Goal: Complete application form: Complete application form

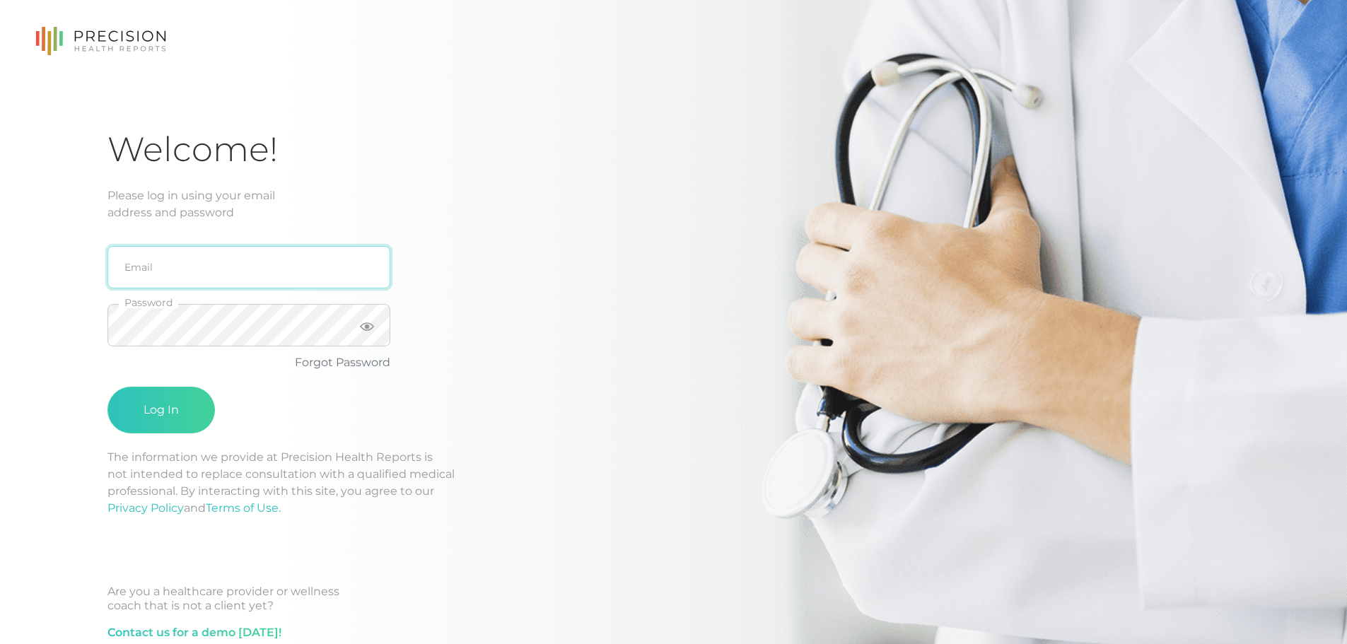
click at [240, 258] on input "email" at bounding box center [248, 267] width 283 height 42
type input "[EMAIL_ADDRESS][DOMAIN_NAME]"
click at [315, 363] on link "Forgot Password" at bounding box center [342, 362] width 95 height 13
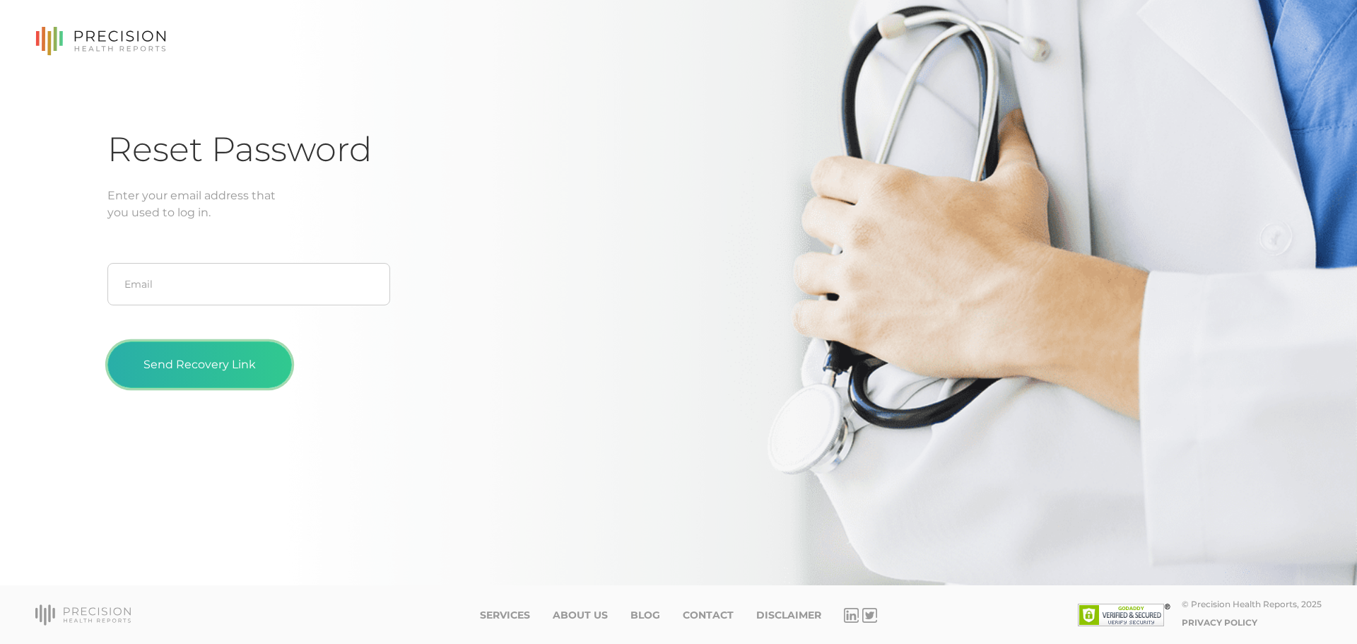
click at [234, 363] on button "Send Recovery Link" at bounding box center [199, 364] width 184 height 47
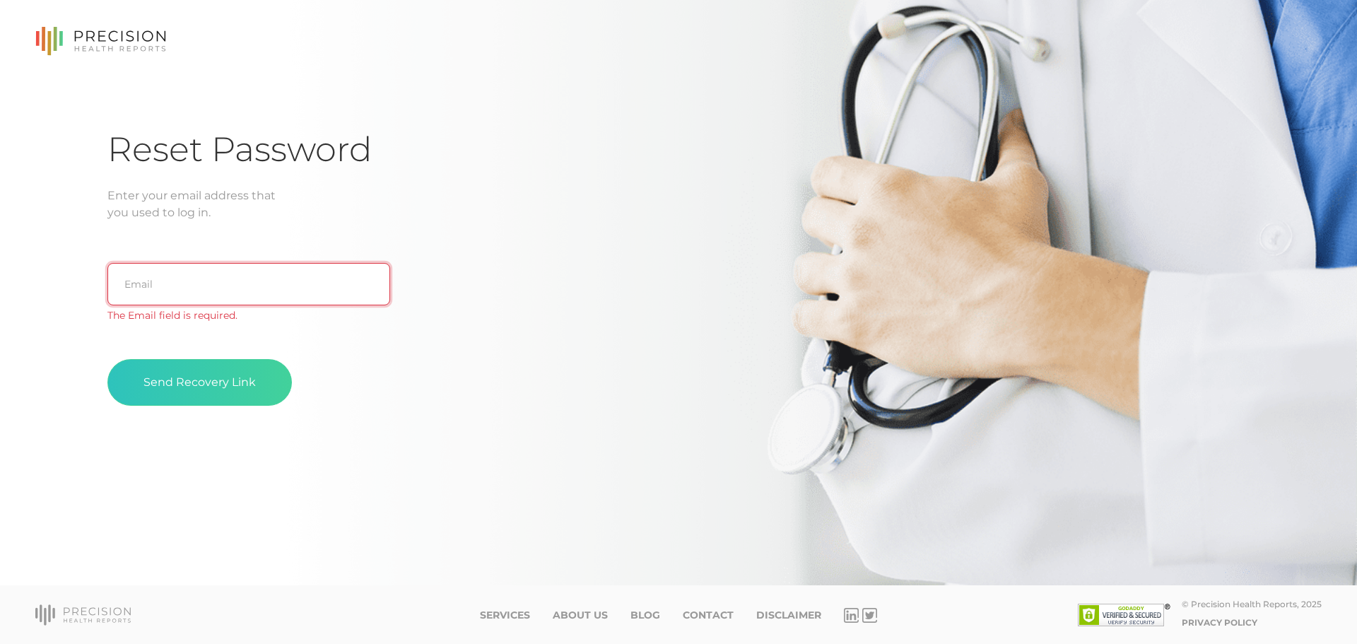
click at [172, 285] on input "text" at bounding box center [248, 284] width 283 height 42
type input "[EMAIL_ADDRESS][DOMAIN_NAME]"
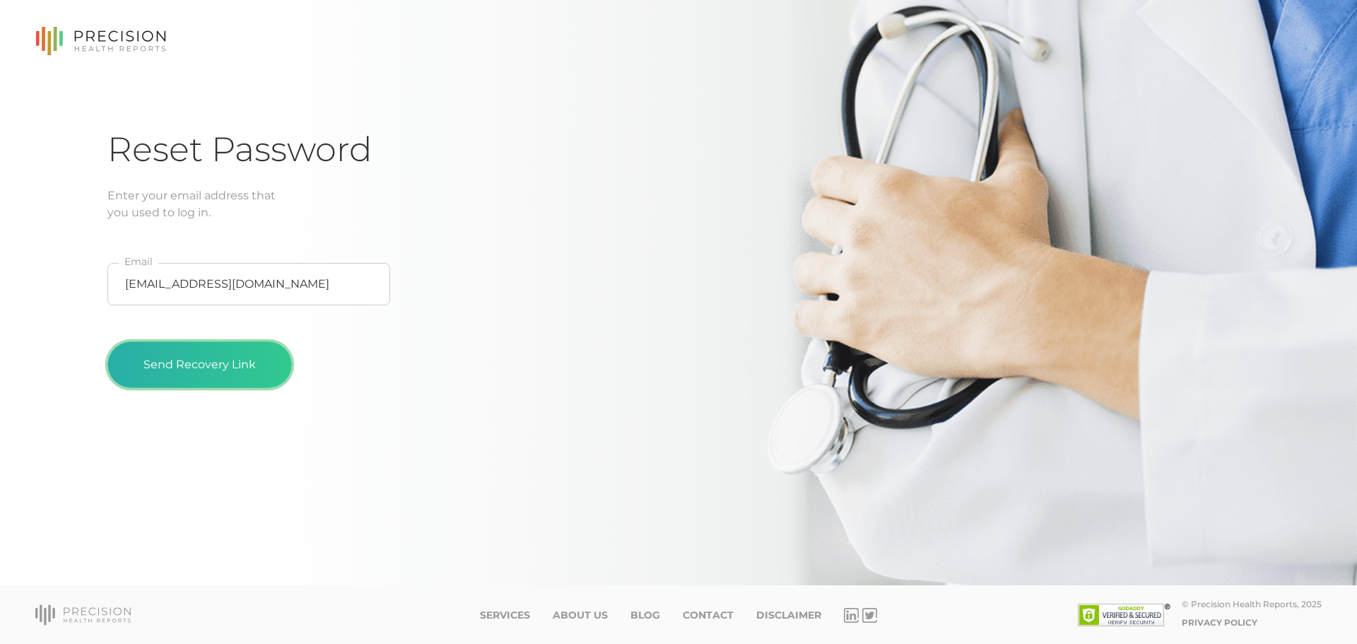
click at [225, 366] on button "Send Recovery Link" at bounding box center [199, 364] width 184 height 47
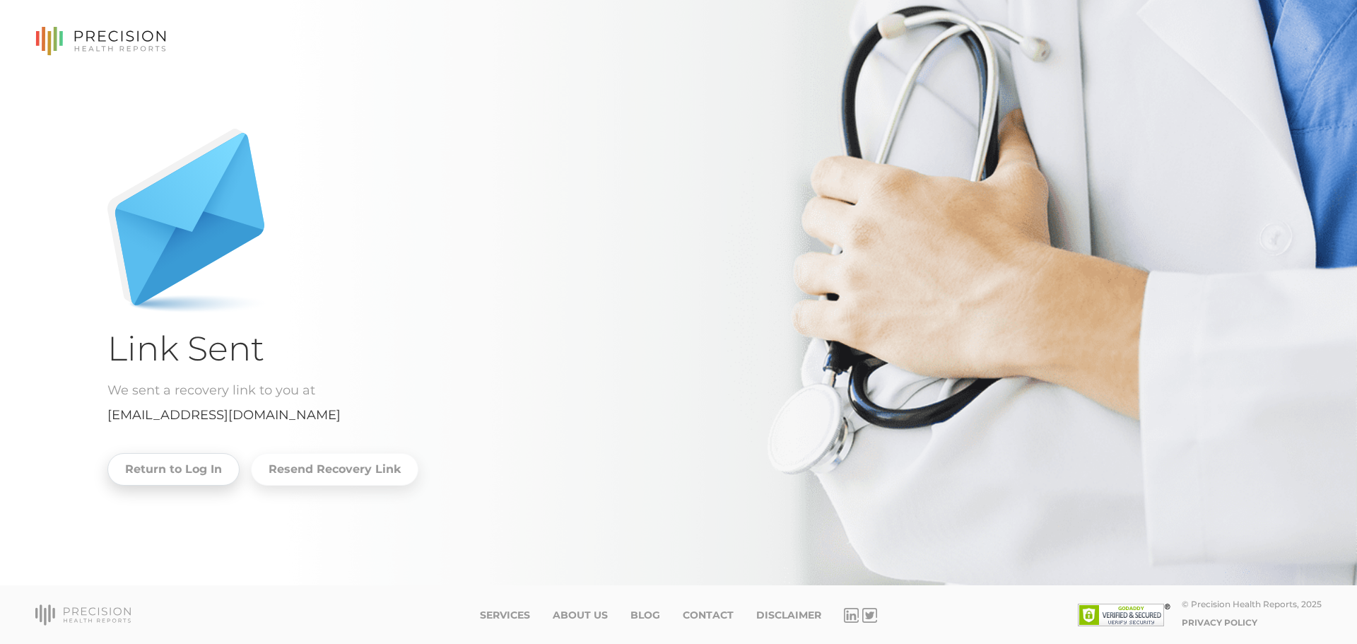
click at [204, 468] on link "Return to Log In" at bounding box center [173, 469] width 132 height 33
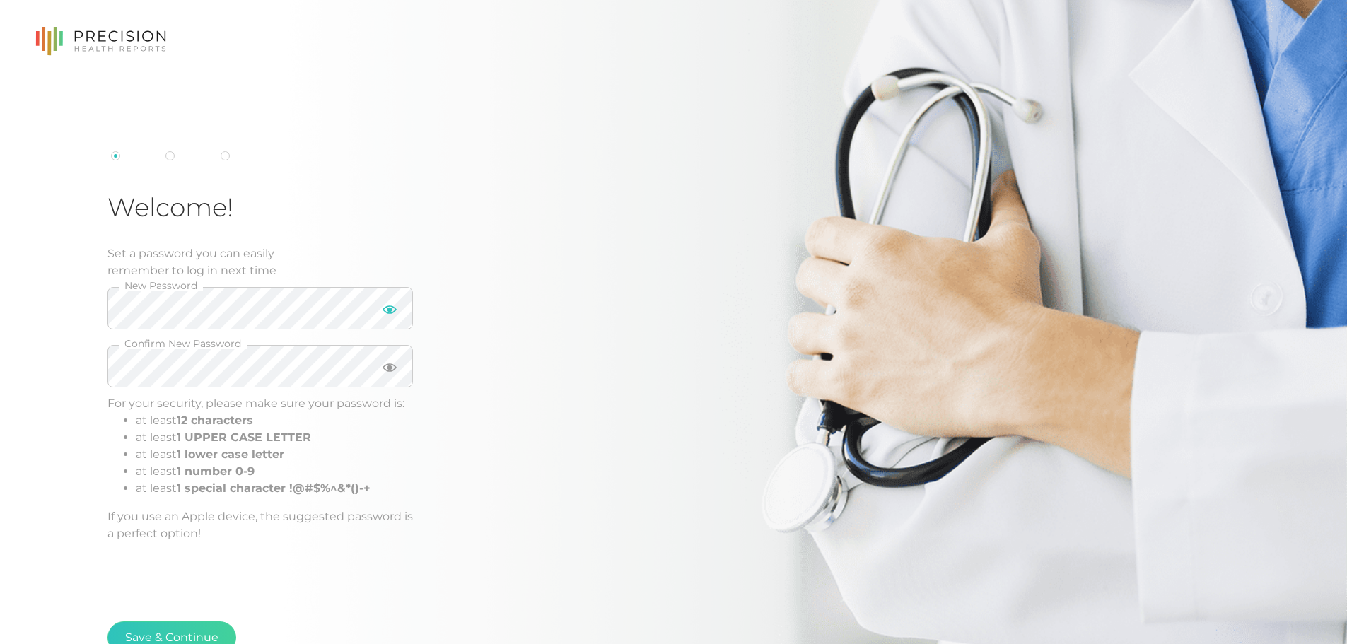
click at [389, 310] on icon at bounding box center [389, 309] width 14 height 8
click at [389, 310] on icon at bounding box center [389, 310] width 14 height 14
click at [471, 286] on div "Welcome! Set a password you can easily remember to log in next time New Passwor…" at bounding box center [333, 346] width 452 height 391
click at [389, 311] on icon at bounding box center [389, 309] width 14 height 8
click at [389, 368] on icon at bounding box center [389, 367] width 14 height 8
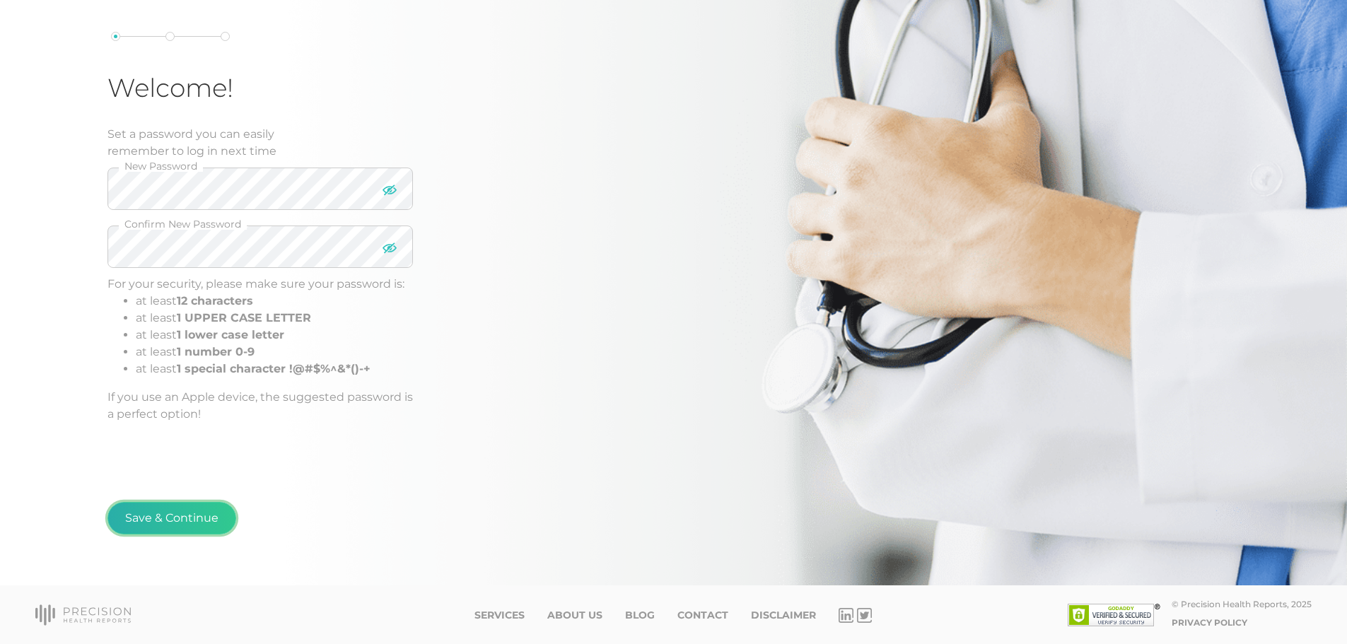
click at [194, 511] on button "Save & Continue" at bounding box center [171, 518] width 129 height 33
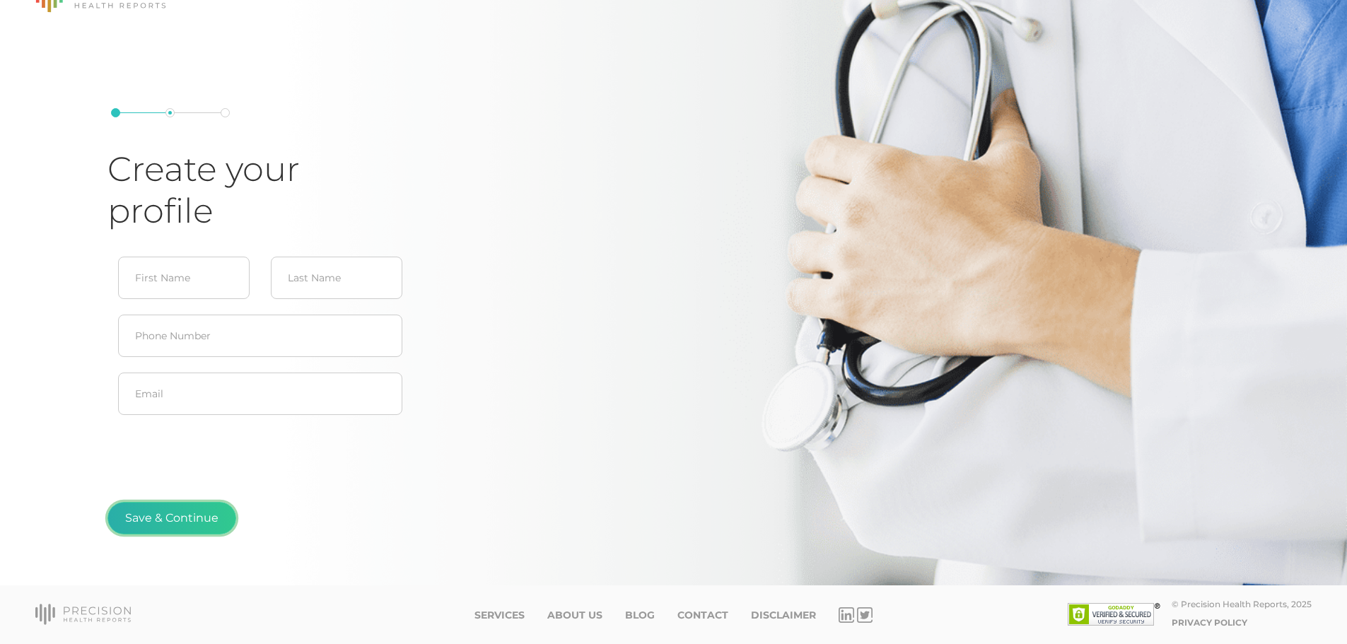
type input "[PERSON_NAME]"
type input "[EMAIL_ADDRESS][DOMAIN_NAME]"
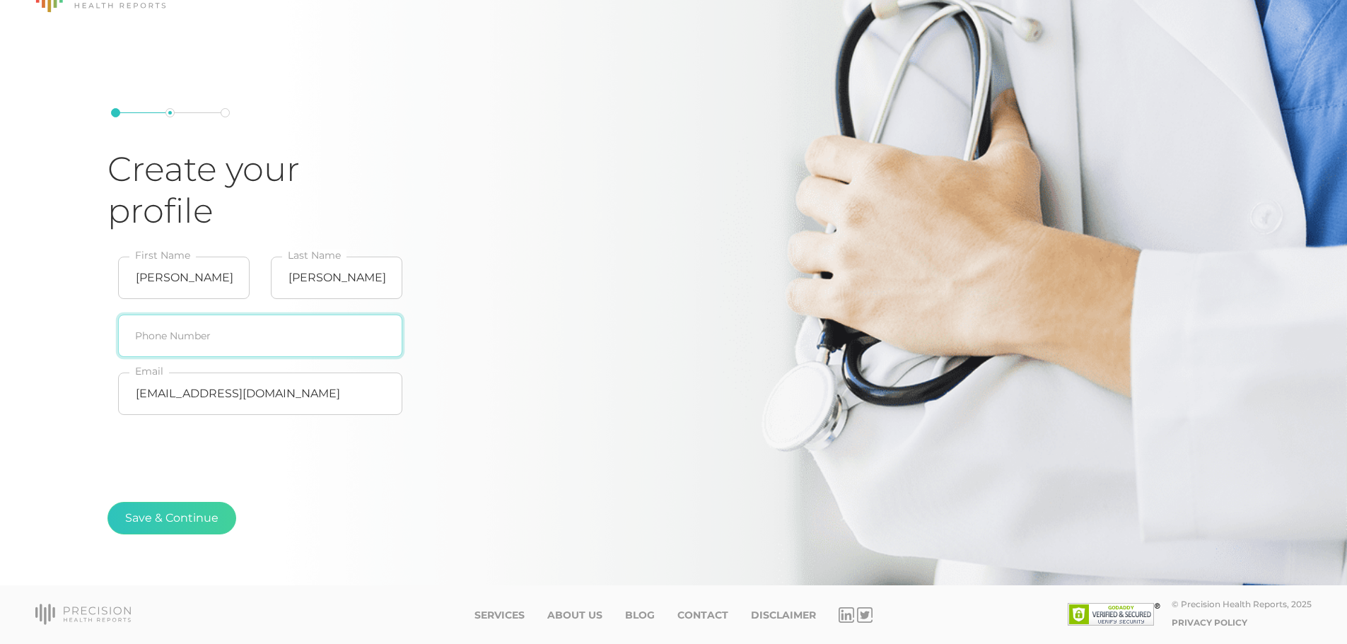
click at [250, 329] on input "text" at bounding box center [260, 336] width 284 height 42
type input "[PHONE_NUMBER]"
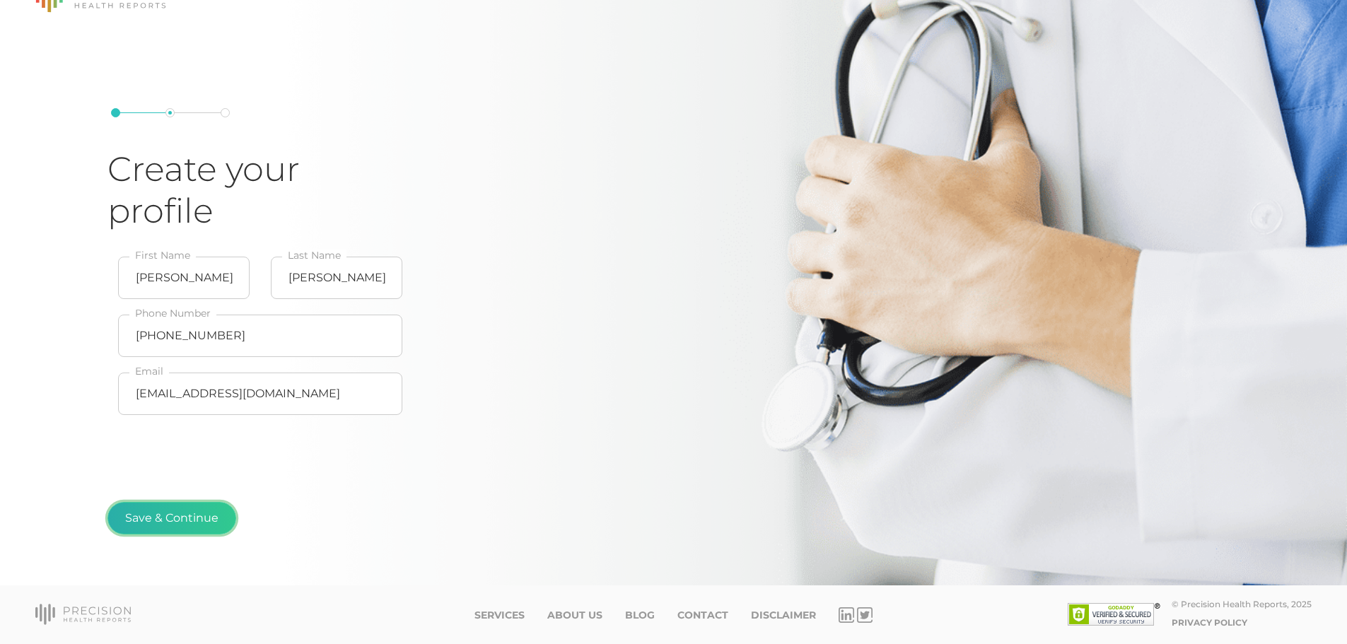
click at [158, 517] on button "Save & Continue" at bounding box center [171, 518] width 129 height 33
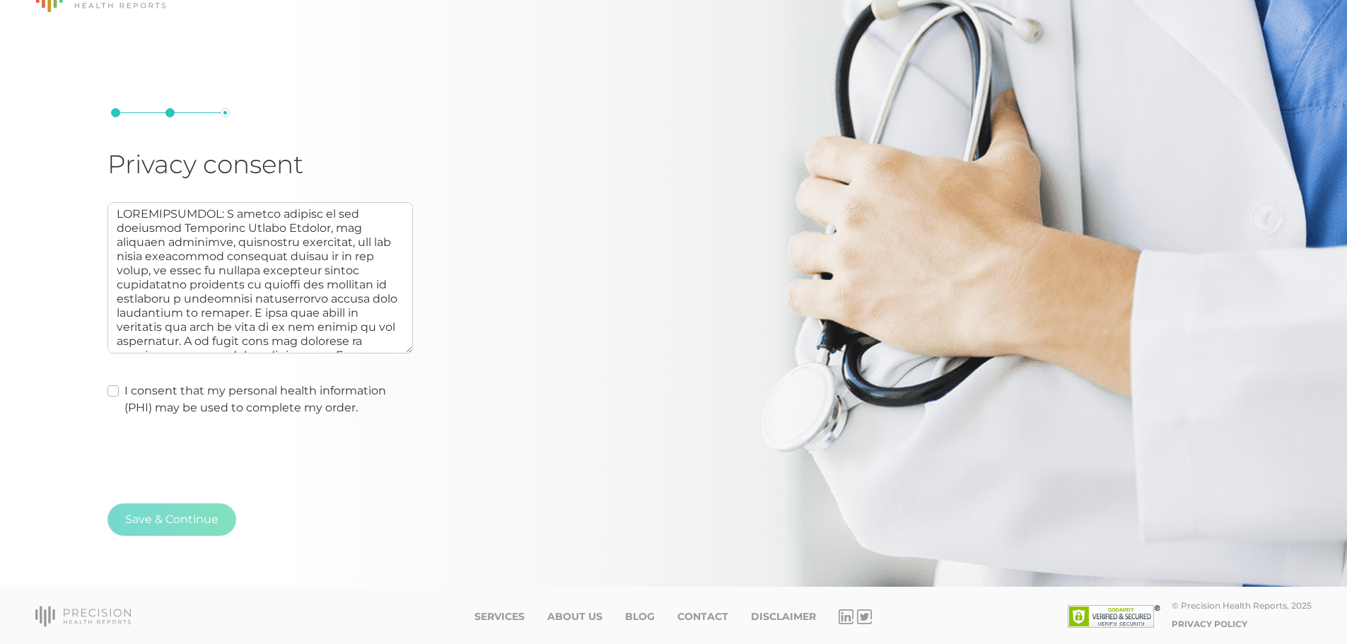
scroll to position [45, 0]
drag, startPoint x: 221, startPoint y: 448, endPoint x: 346, endPoint y: 351, distance: 158.6
click at [223, 444] on div "Privacy consent I consent that my personal health information (PHI) may be used…" at bounding box center [673, 331] width 1132 height 494
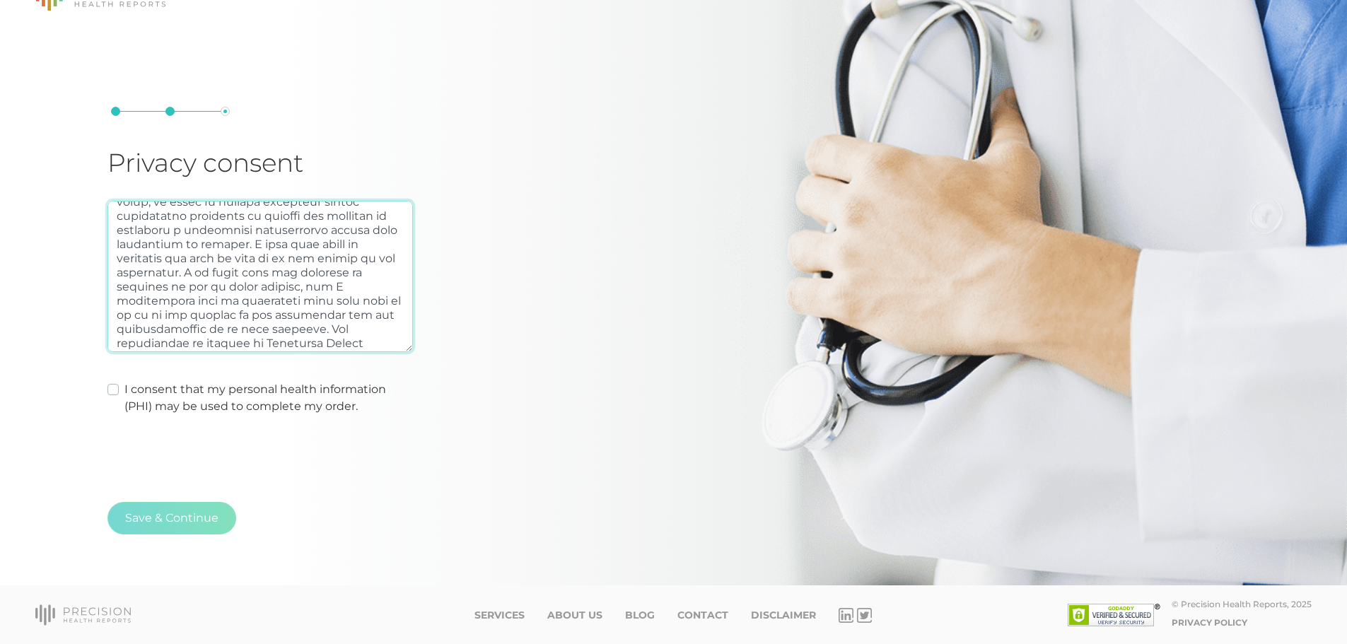
scroll to position [0, 0]
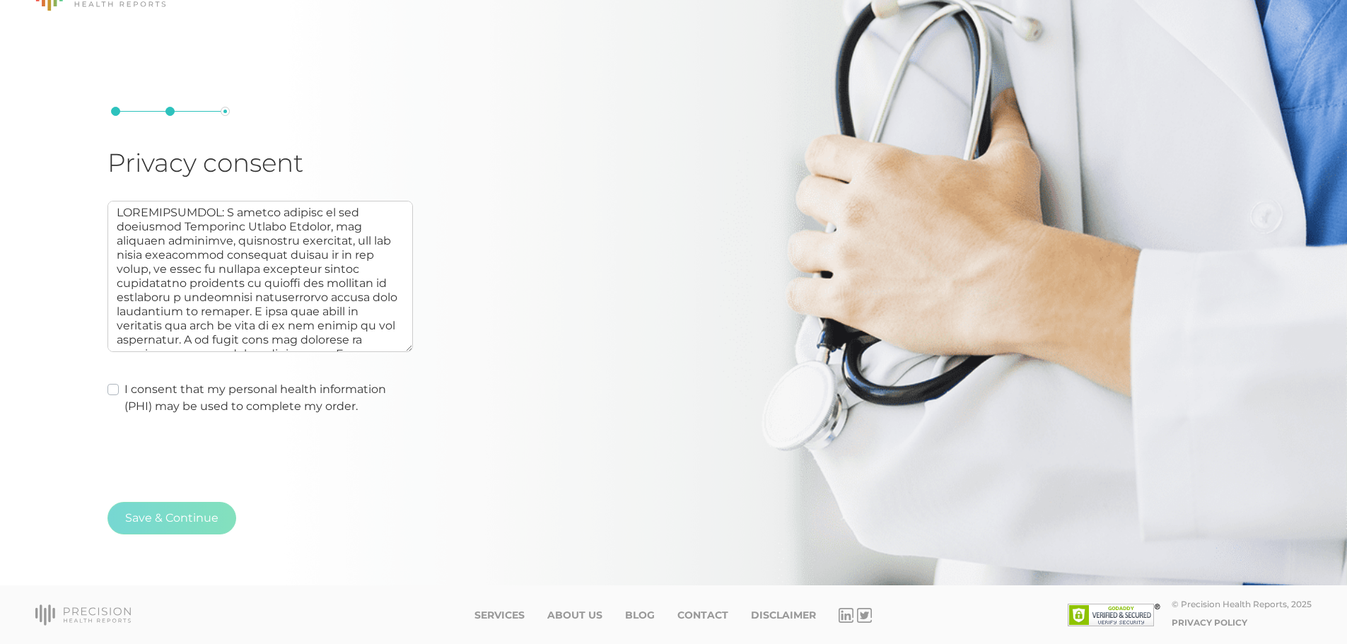
click at [471, 207] on div "Privacy consent I consent that my personal health information (PHI) may be used…" at bounding box center [333, 265] width 452 height 316
click at [124, 389] on label "I consent that my personal health information (PHI) may be used to complete my …" at bounding box center [268, 398] width 288 height 34
click at [115, 389] on input "I consent that my personal health information (PHI) may be used to complete my …" at bounding box center [112, 388] width 11 height 14
checkbox input "true"
type textarea "AUTHORIZATION: I hereby consent to and authorize Precision Health Reports, the …"
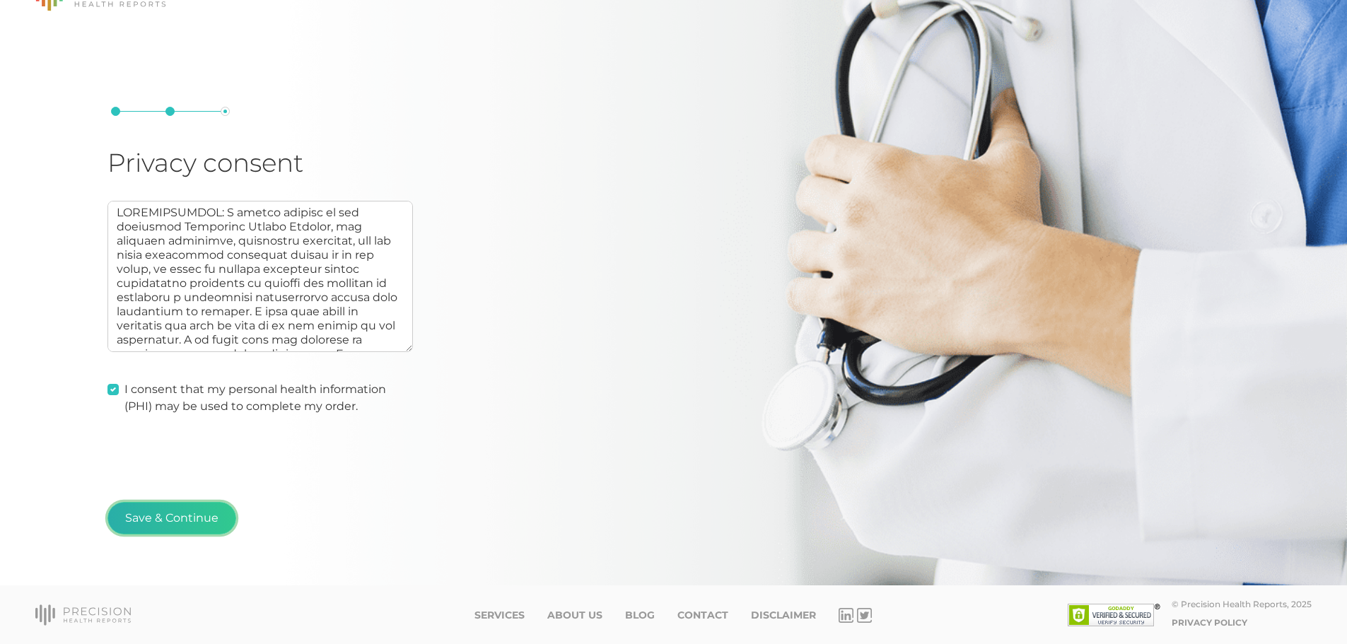
click at [189, 515] on button "Save & Continue" at bounding box center [171, 518] width 129 height 33
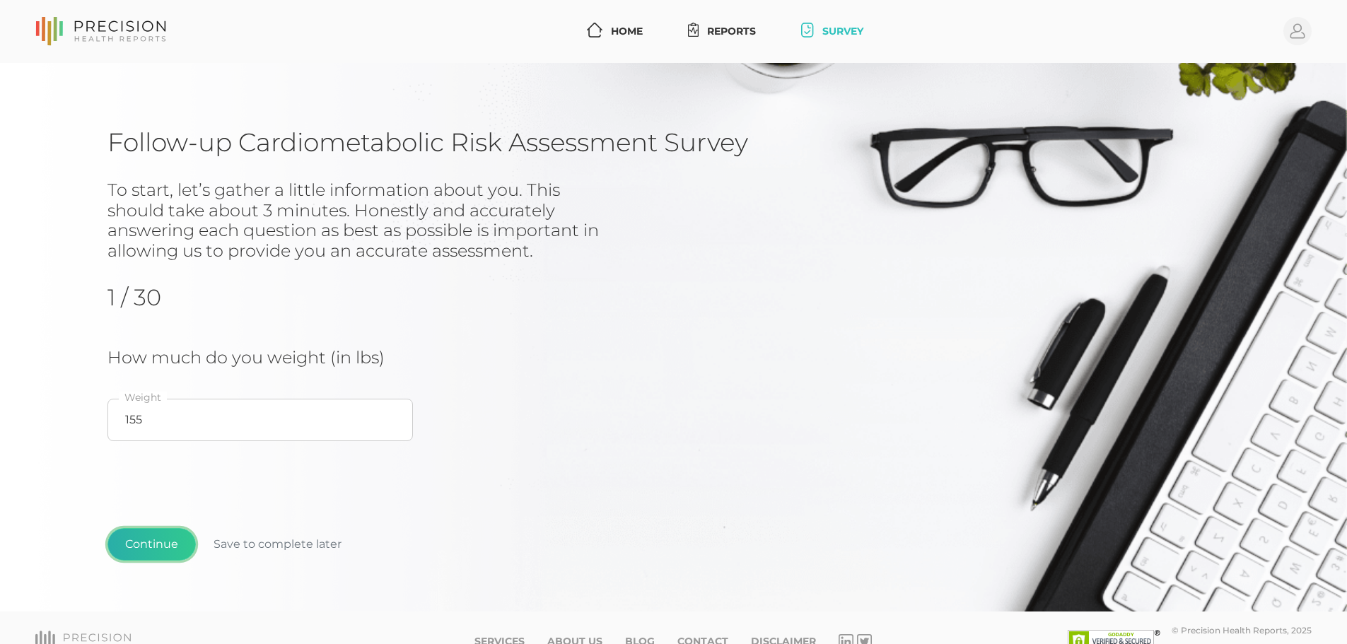
click at [170, 539] on button "Continue" at bounding box center [151, 544] width 88 height 33
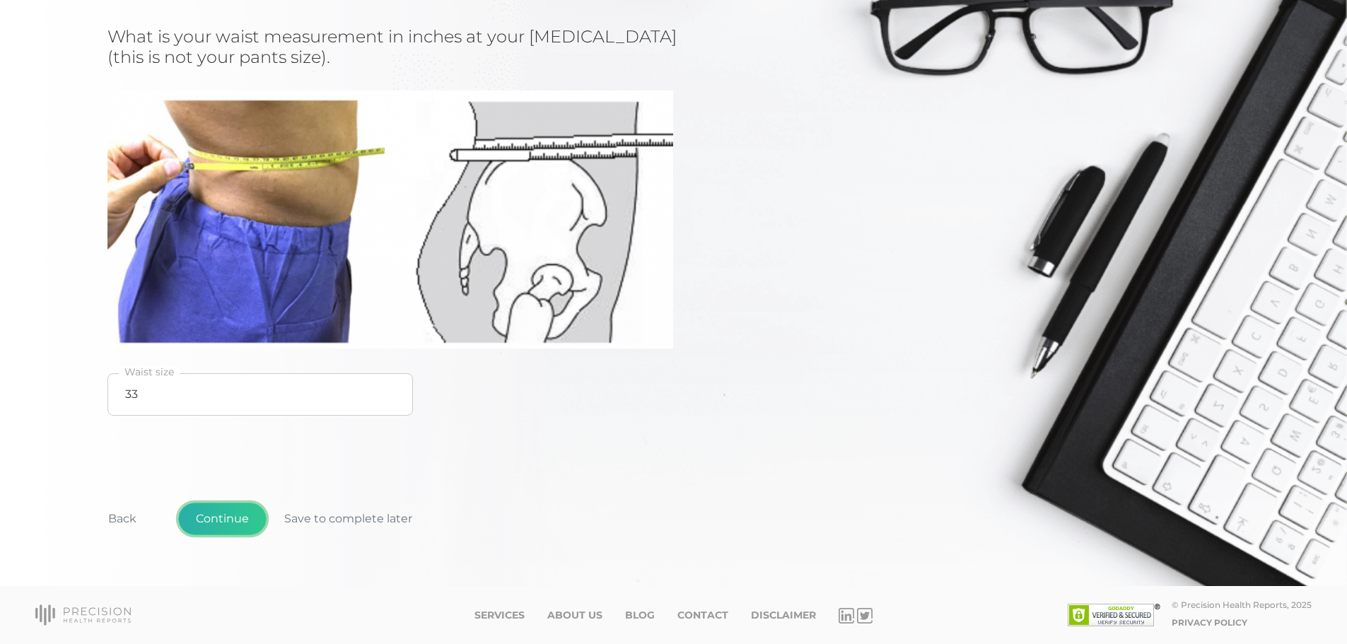
click at [240, 519] on button "Continue" at bounding box center [222, 519] width 88 height 33
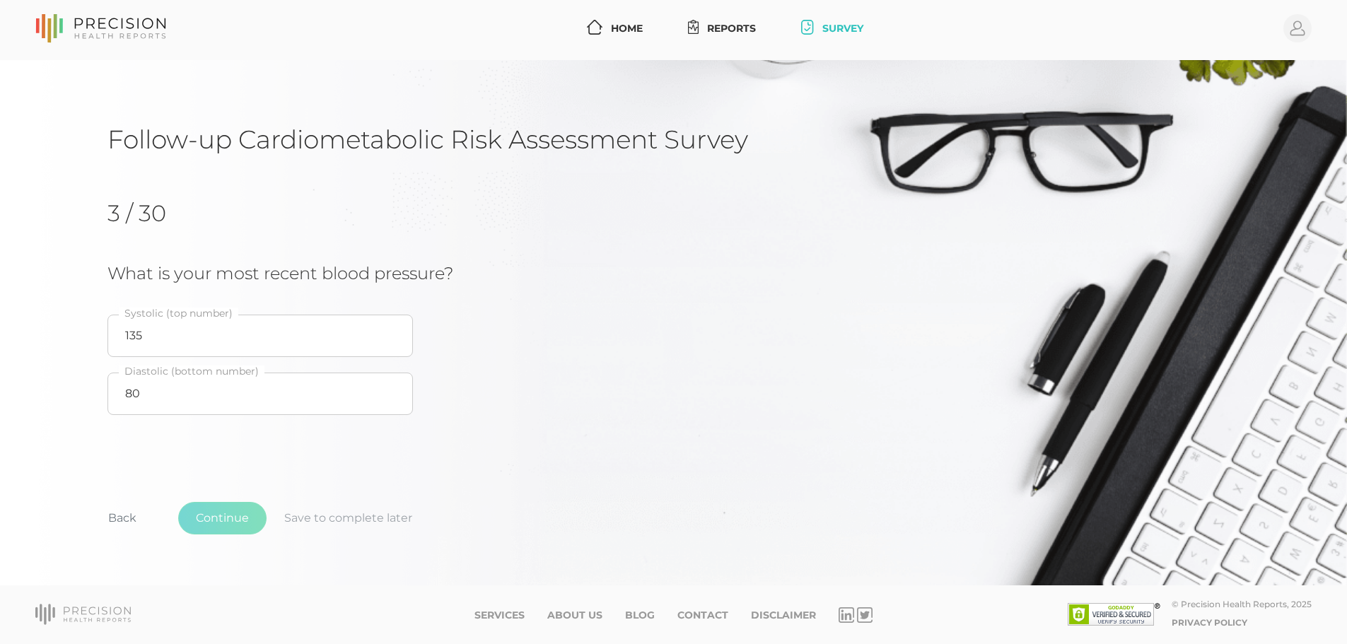
scroll to position [3, 0]
click at [148, 338] on input "135" at bounding box center [259, 336] width 305 height 42
type input "124"
click at [113, 395] on input "80" at bounding box center [259, 394] width 305 height 42
type input "76"
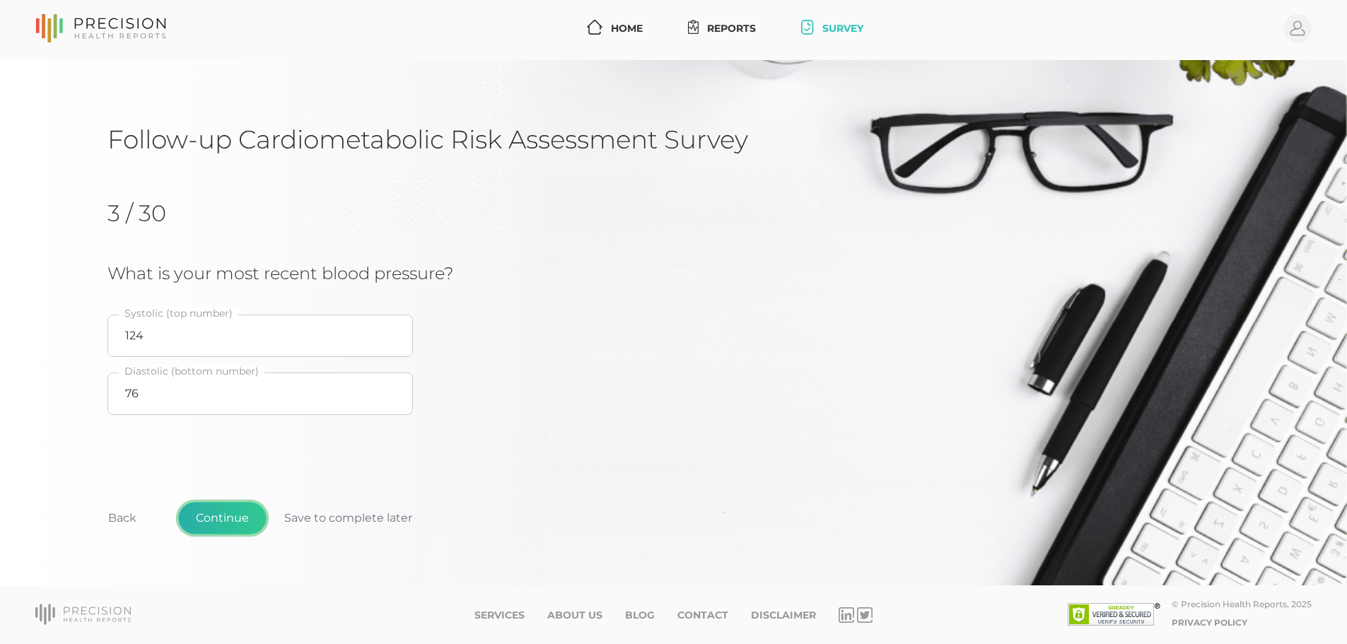
click at [238, 514] on button "Continue" at bounding box center [222, 518] width 88 height 33
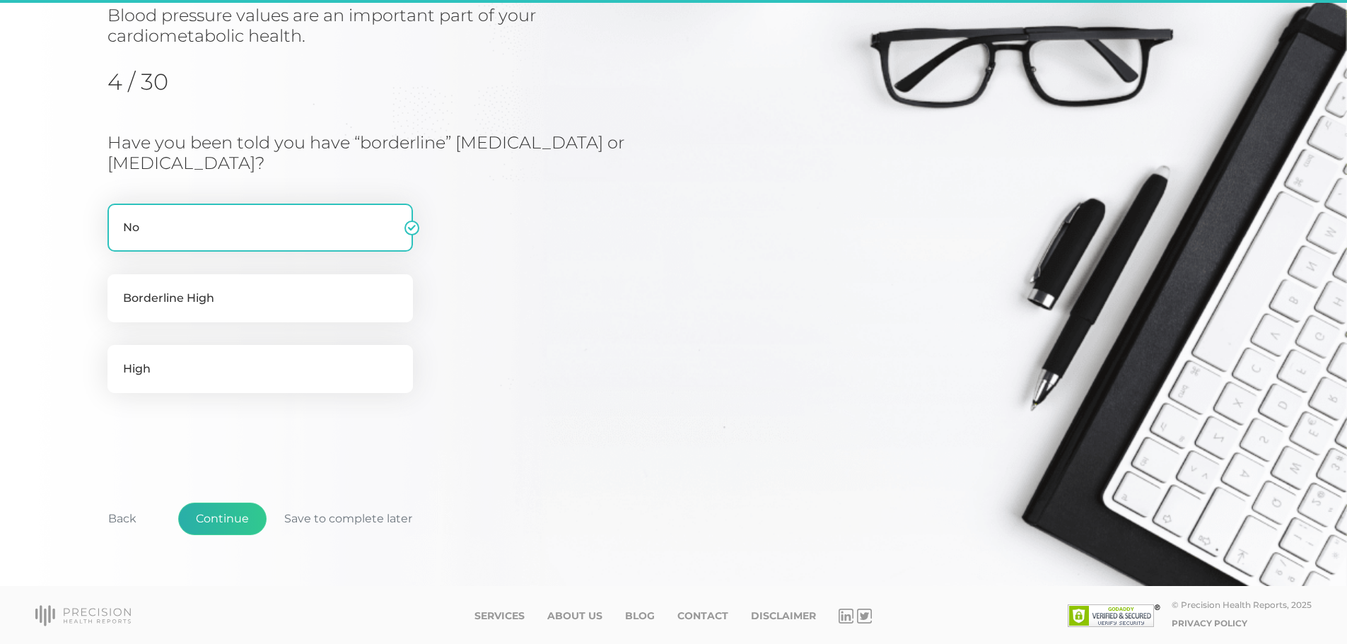
scroll to position [175, 0]
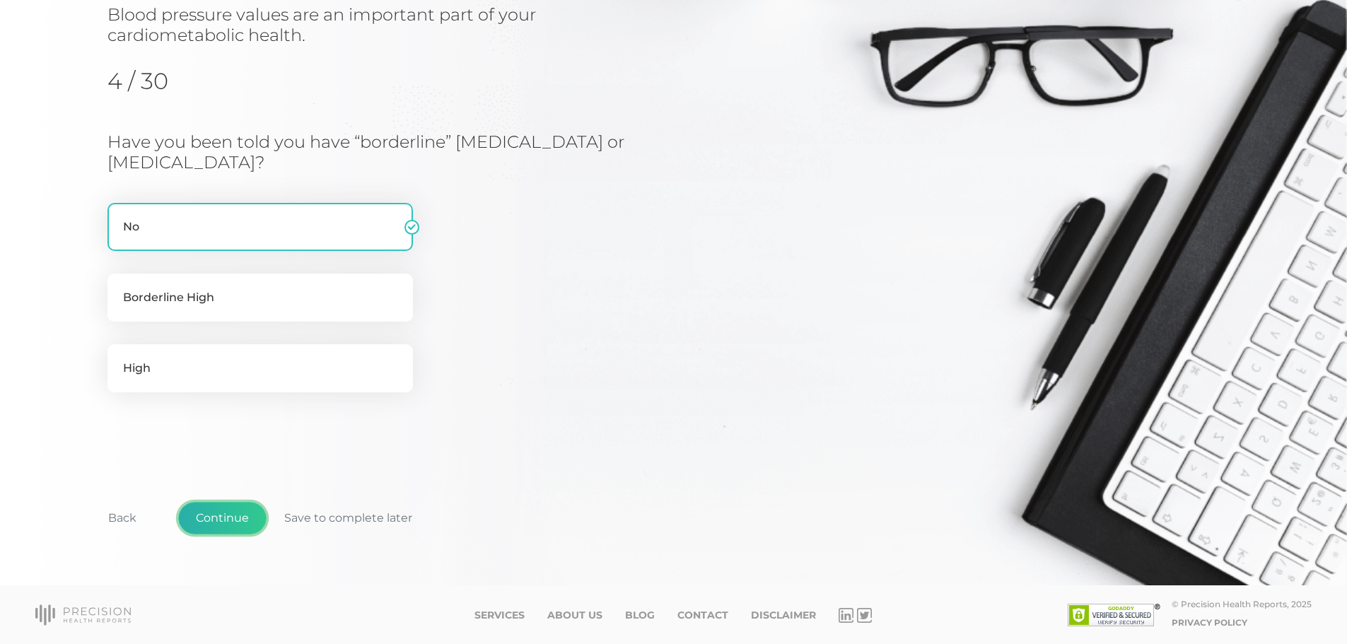
click at [228, 515] on button "Continue" at bounding box center [222, 518] width 88 height 33
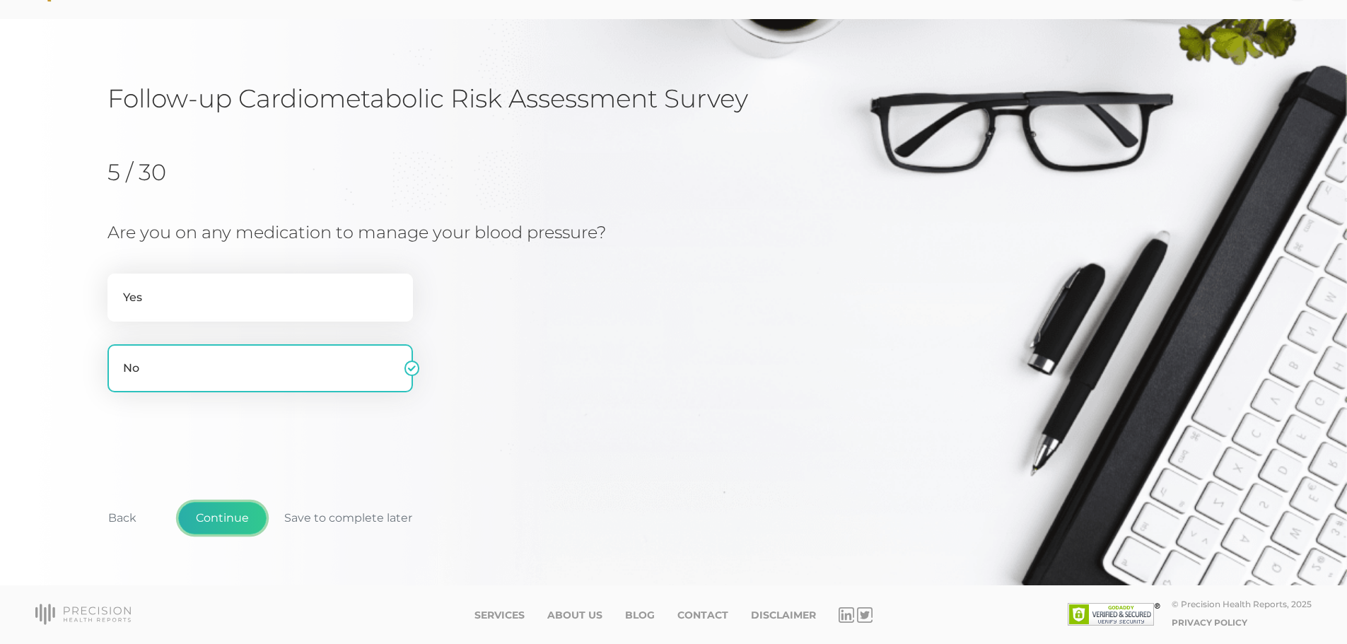
click at [221, 517] on button "Continue" at bounding box center [222, 518] width 88 height 33
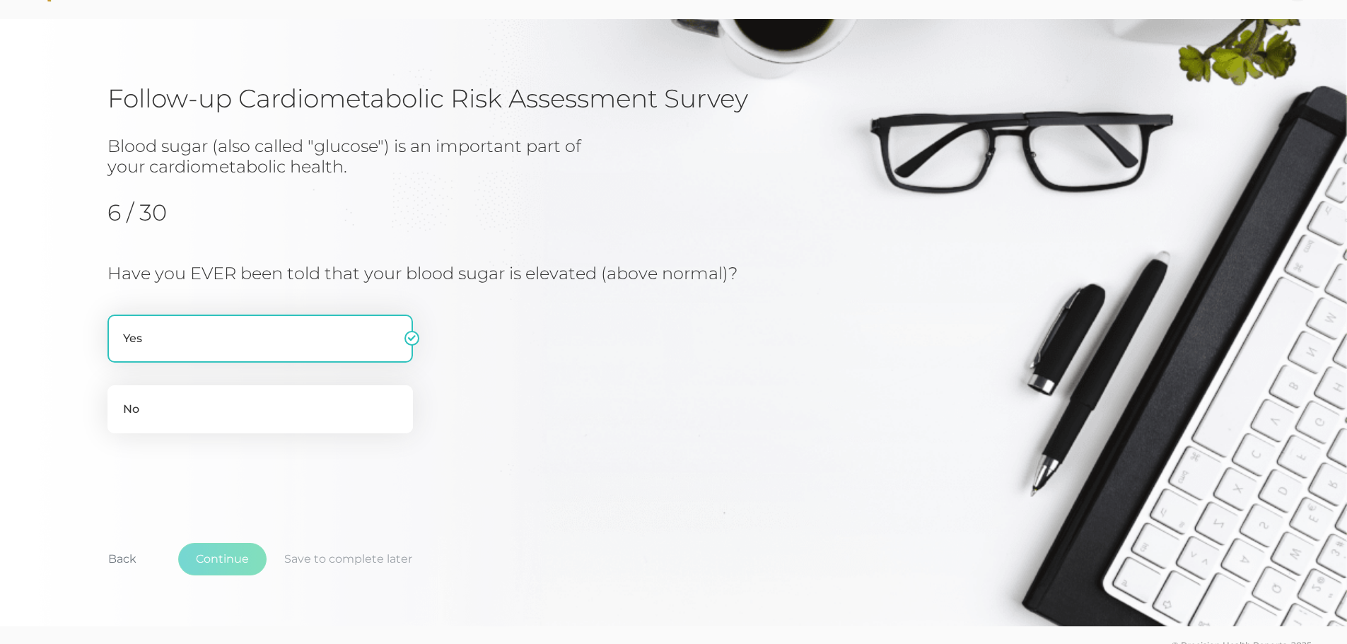
scroll to position [84, 0]
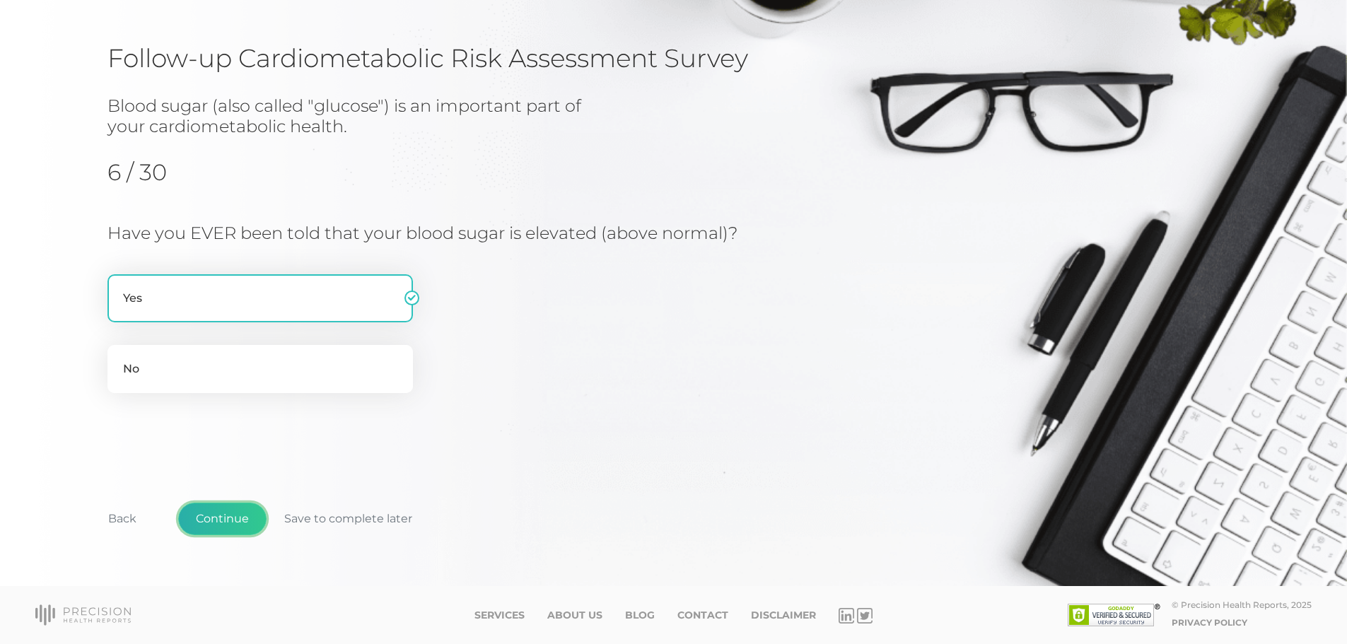
click at [218, 510] on button "Continue" at bounding box center [222, 519] width 88 height 33
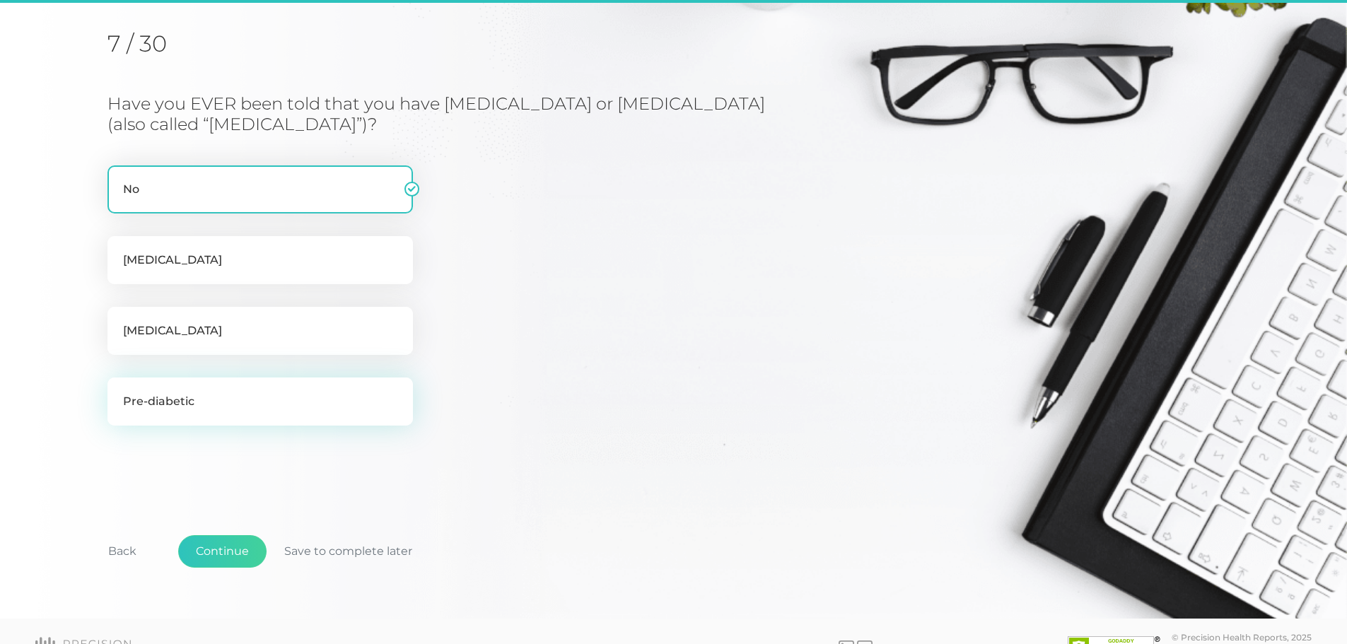
scroll to position [180, 0]
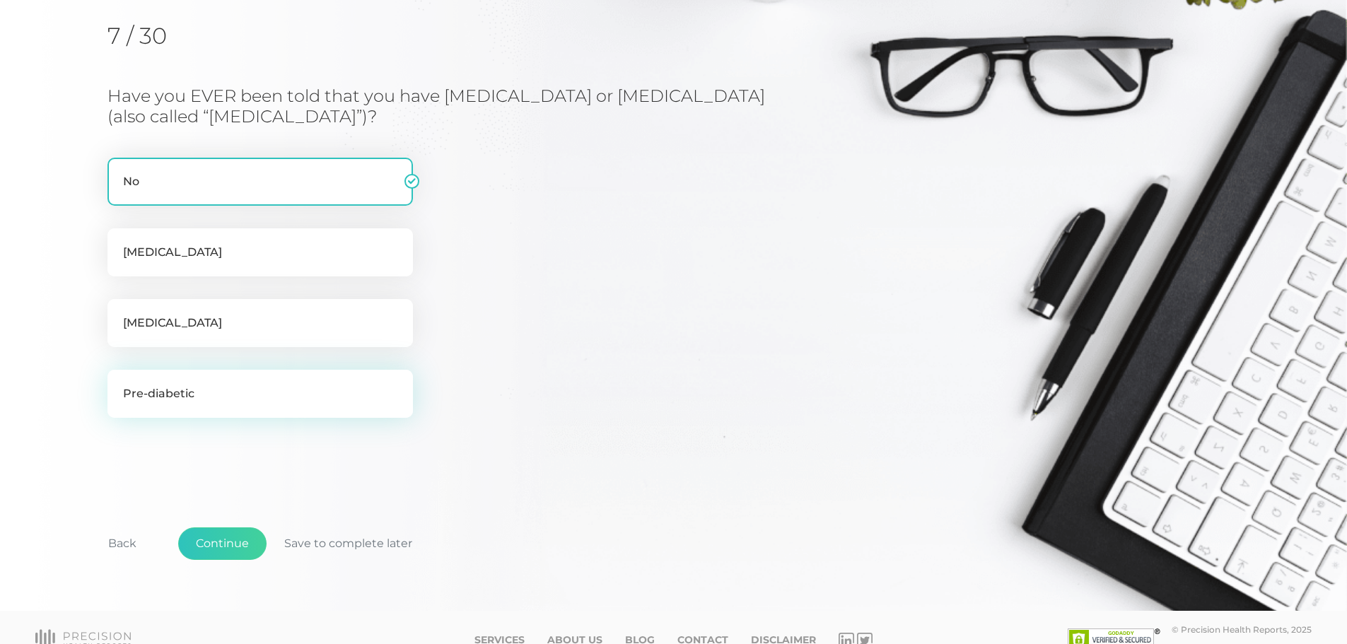
click at [187, 399] on label "Pre-diabetic" at bounding box center [259, 394] width 305 height 48
click at [119, 384] on input "Pre-diabetic" at bounding box center [112, 377] width 11 height 14
checkbox input "true"
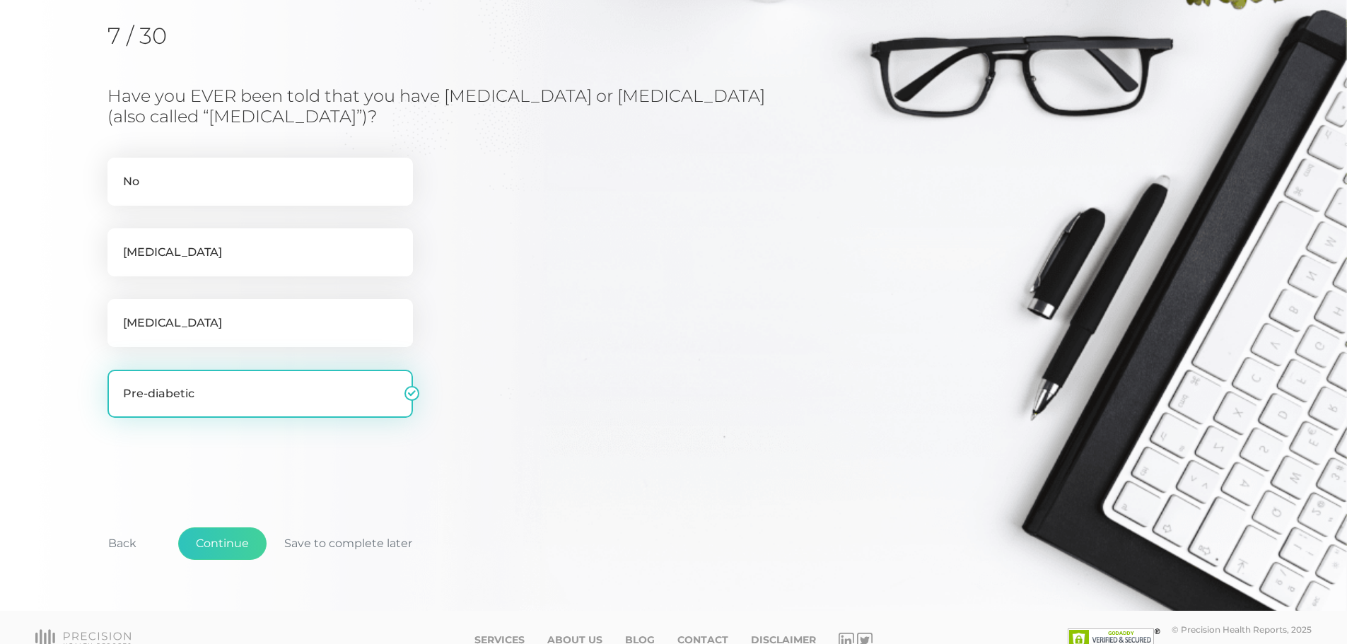
checkbox input "false"
click at [208, 542] on button "Continue" at bounding box center [222, 543] width 88 height 33
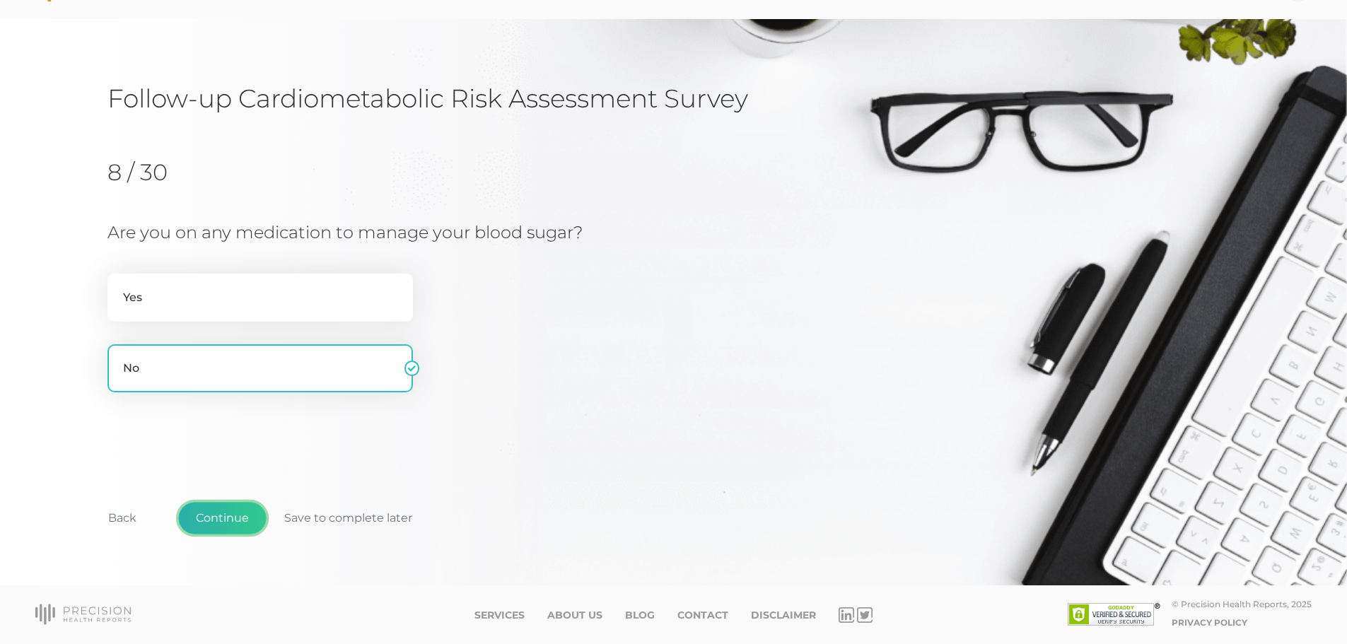
click at [223, 515] on button "Continue" at bounding box center [222, 518] width 88 height 33
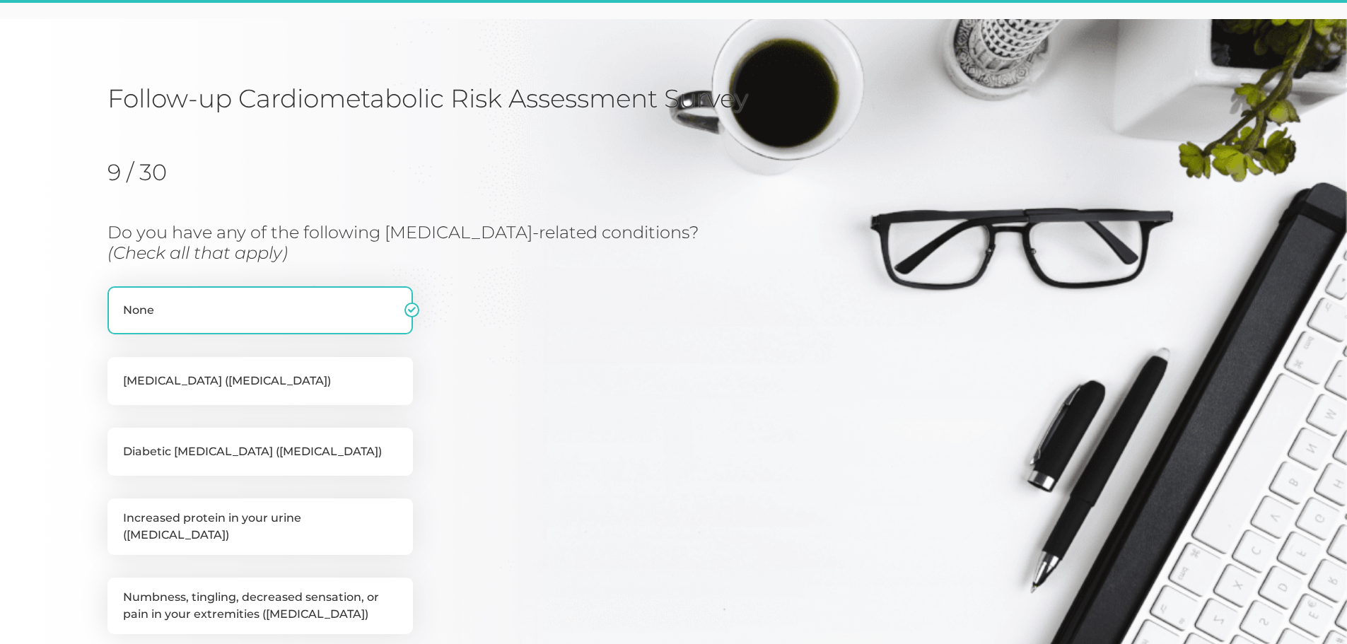
scroll to position [180, 0]
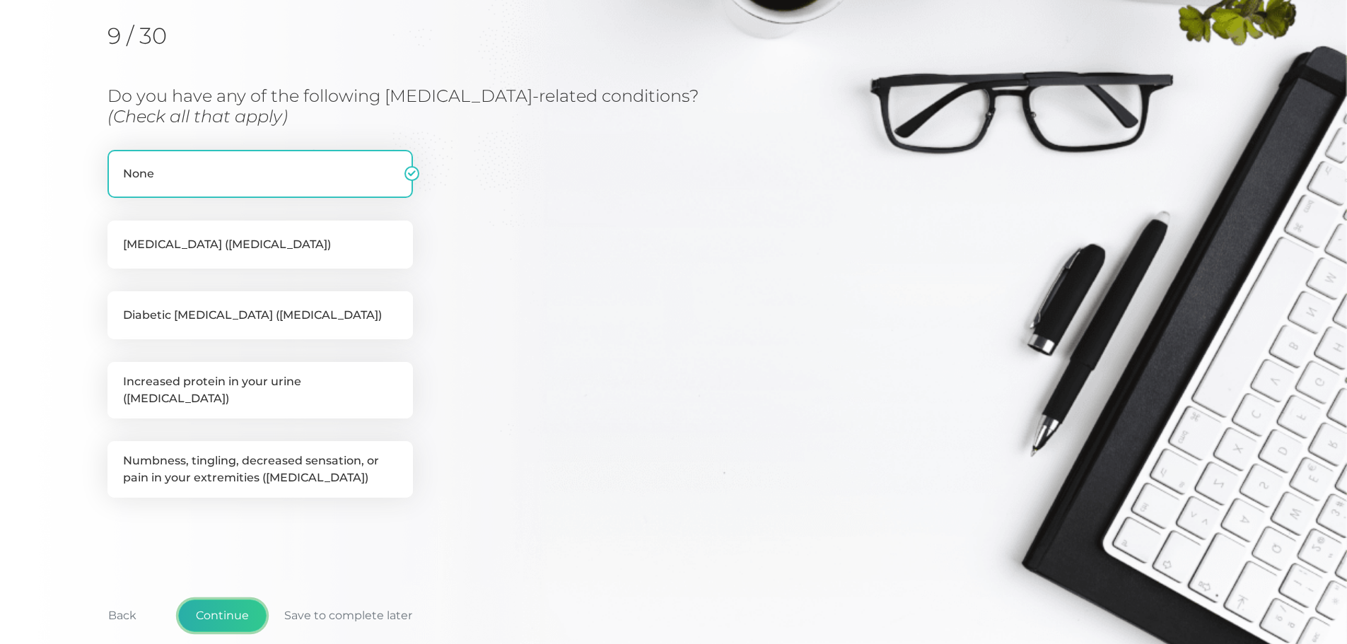
click at [230, 599] on button "Continue" at bounding box center [222, 615] width 88 height 33
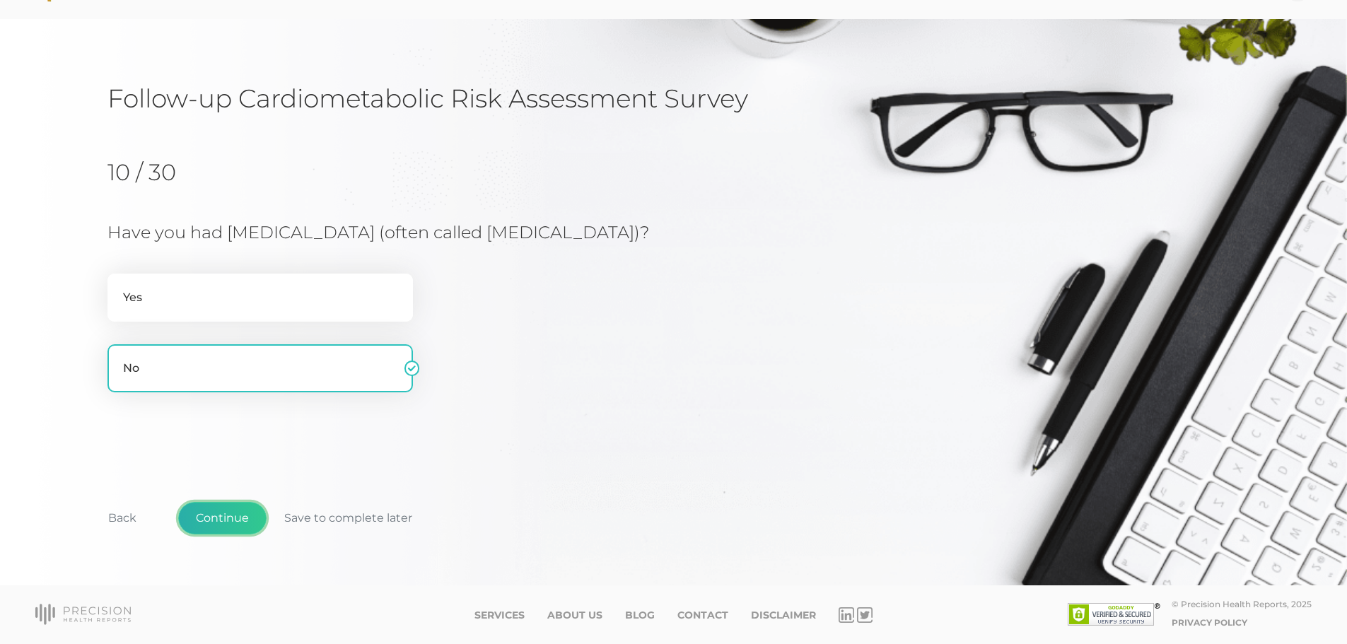
click at [228, 512] on button "Continue" at bounding box center [222, 518] width 88 height 33
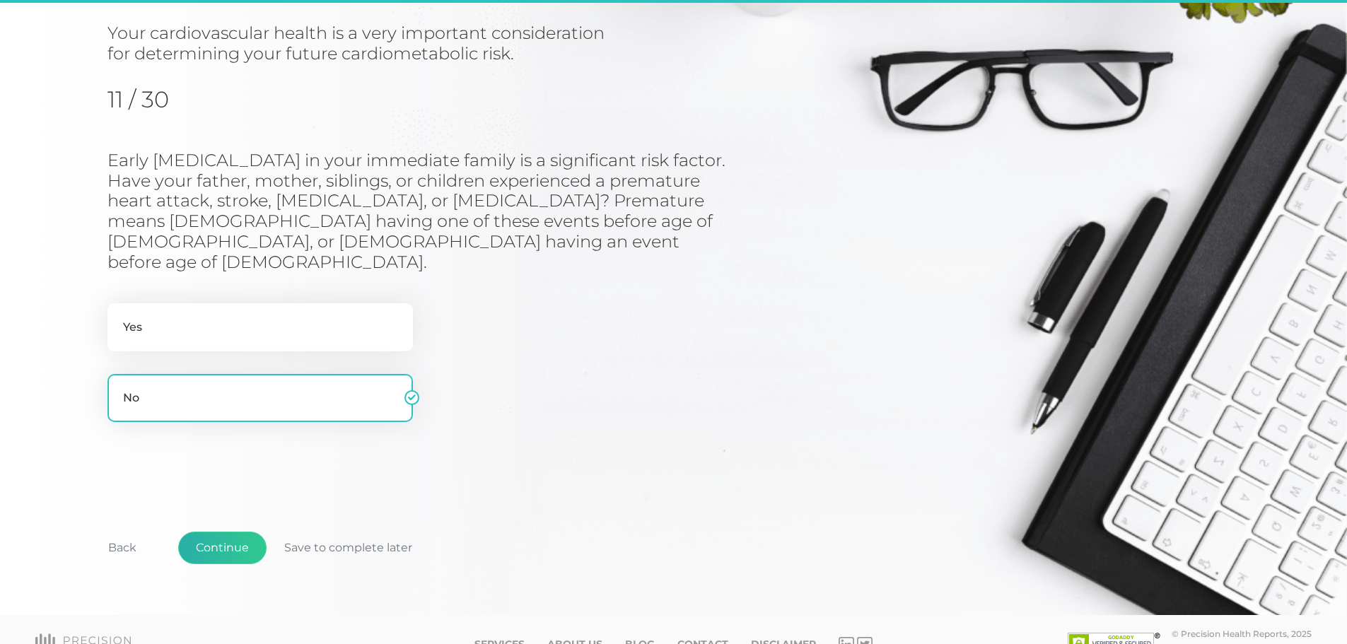
scroll to position [165, 0]
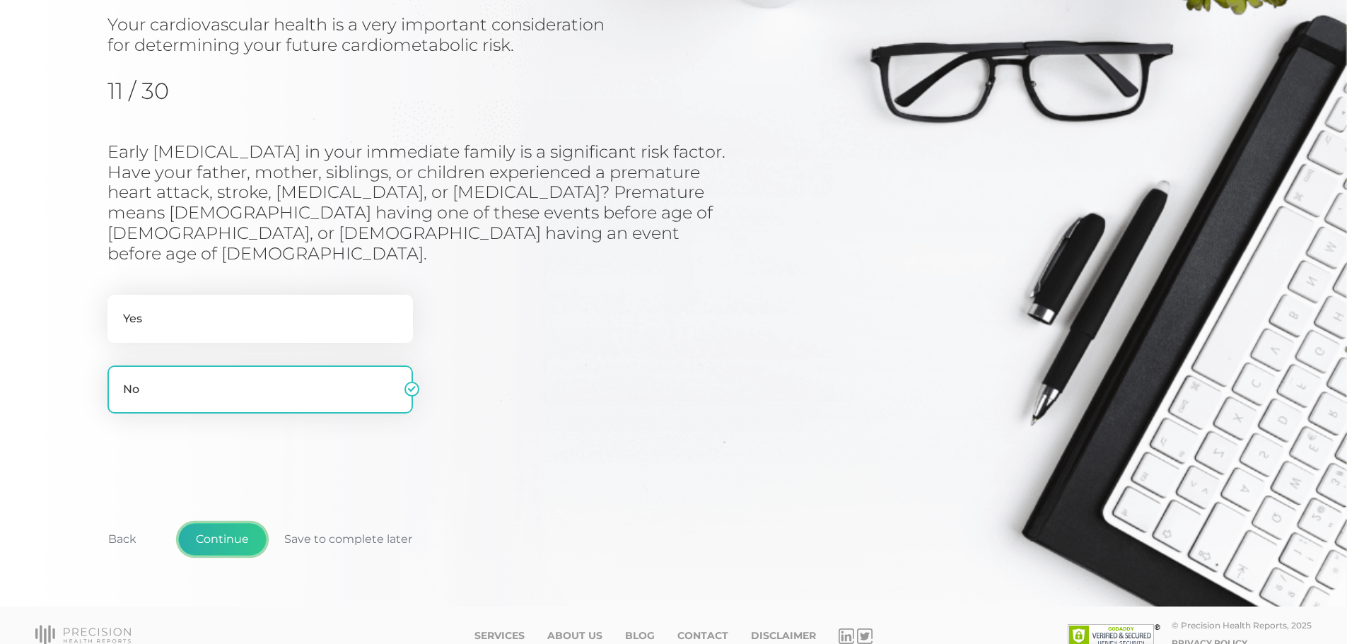
click at [235, 523] on button "Continue" at bounding box center [222, 539] width 88 height 33
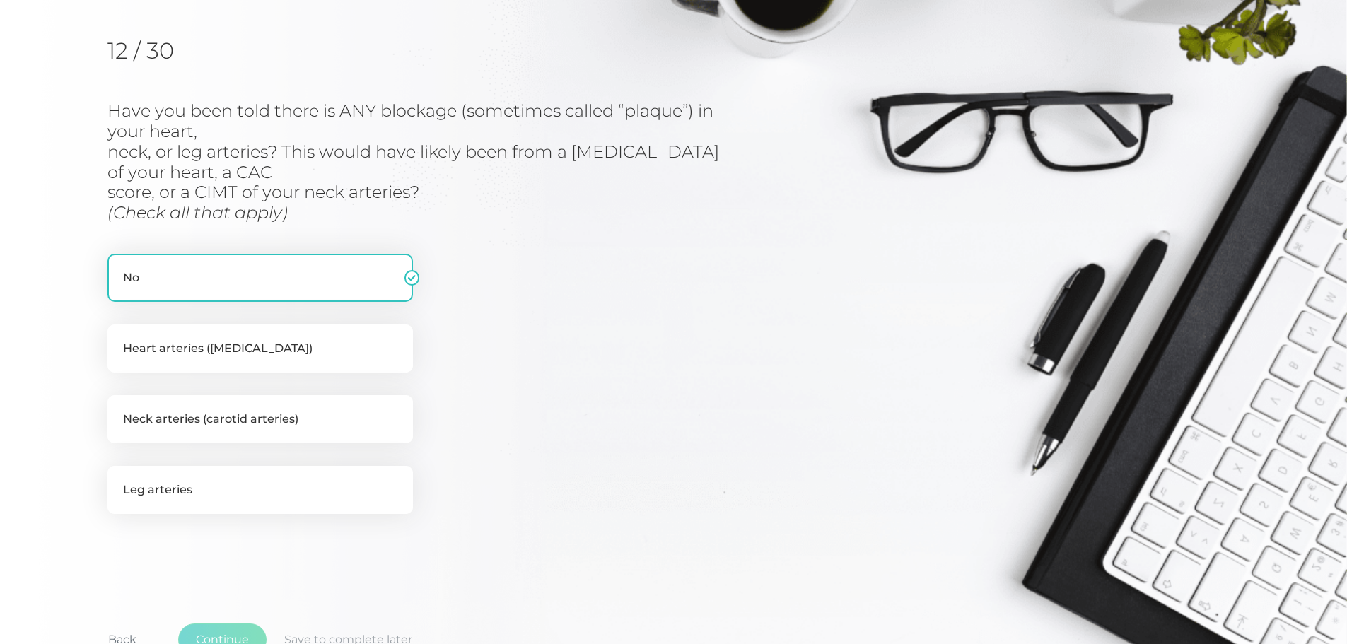
scroll to position [180, 0]
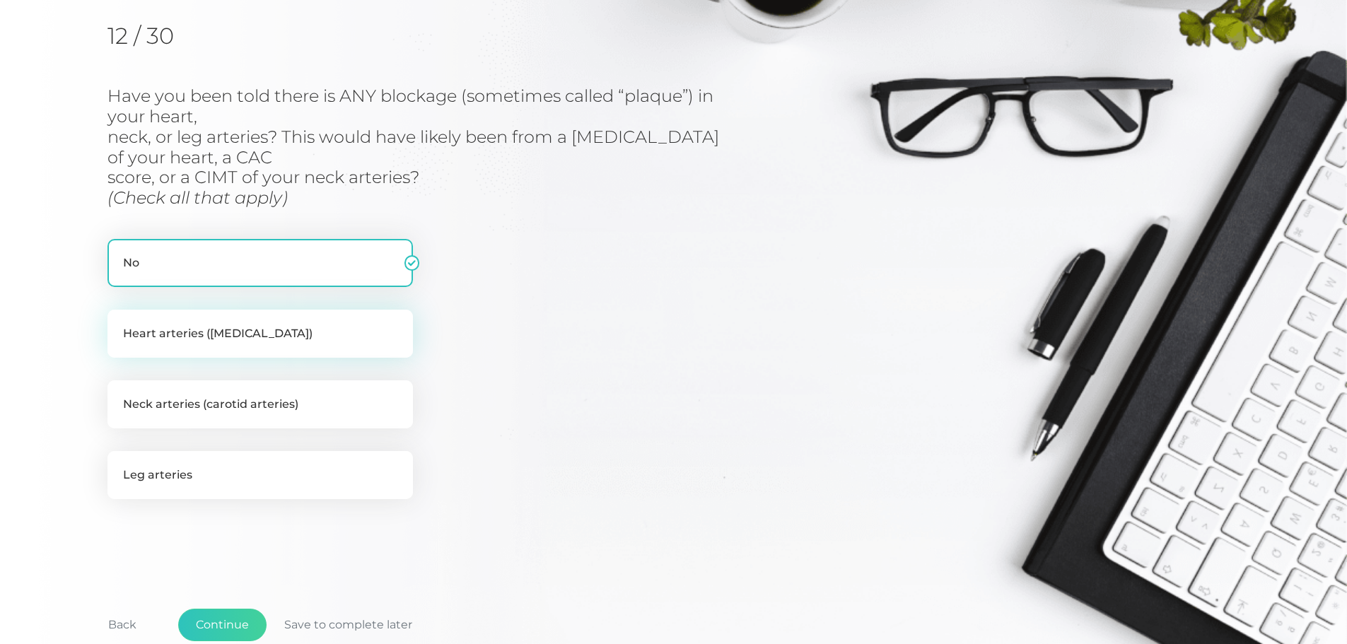
click at [271, 336] on label "Heart arteries ([MEDICAL_DATA])" at bounding box center [259, 334] width 305 height 48
click at [119, 324] on input "Heart arteries ([MEDICAL_DATA])" at bounding box center [112, 317] width 11 height 14
checkbox input "true"
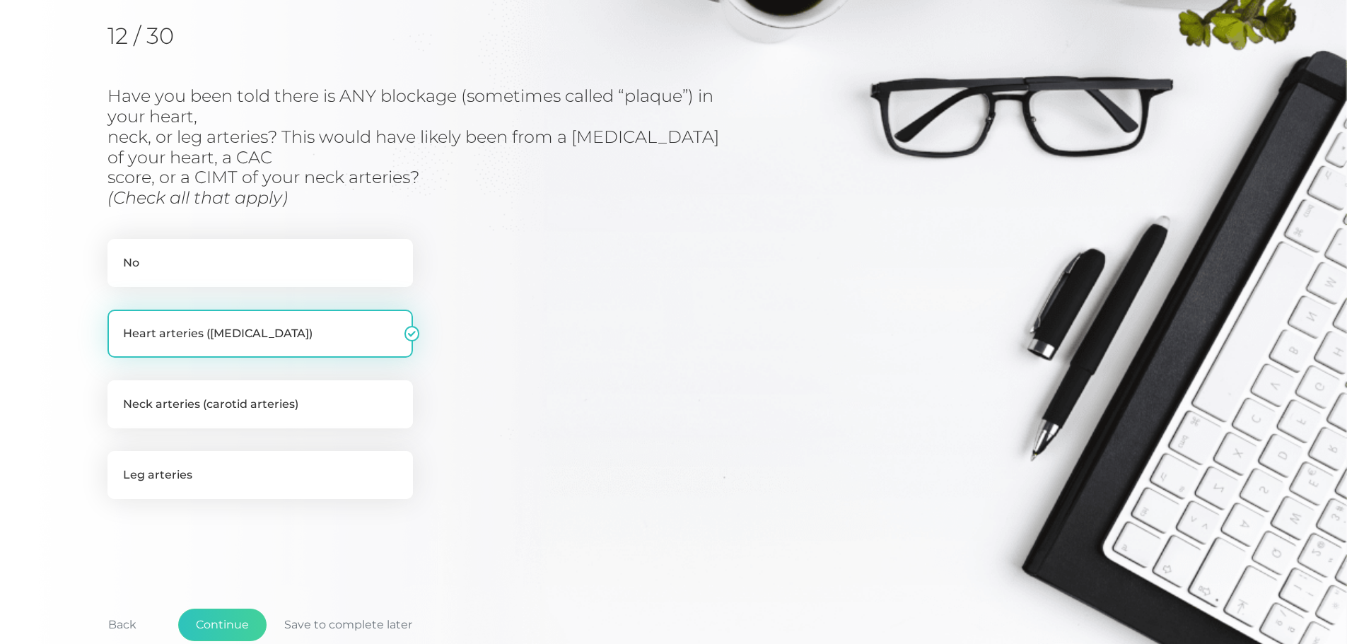
checkbox input "false"
click at [223, 616] on button "Continue" at bounding box center [222, 625] width 88 height 33
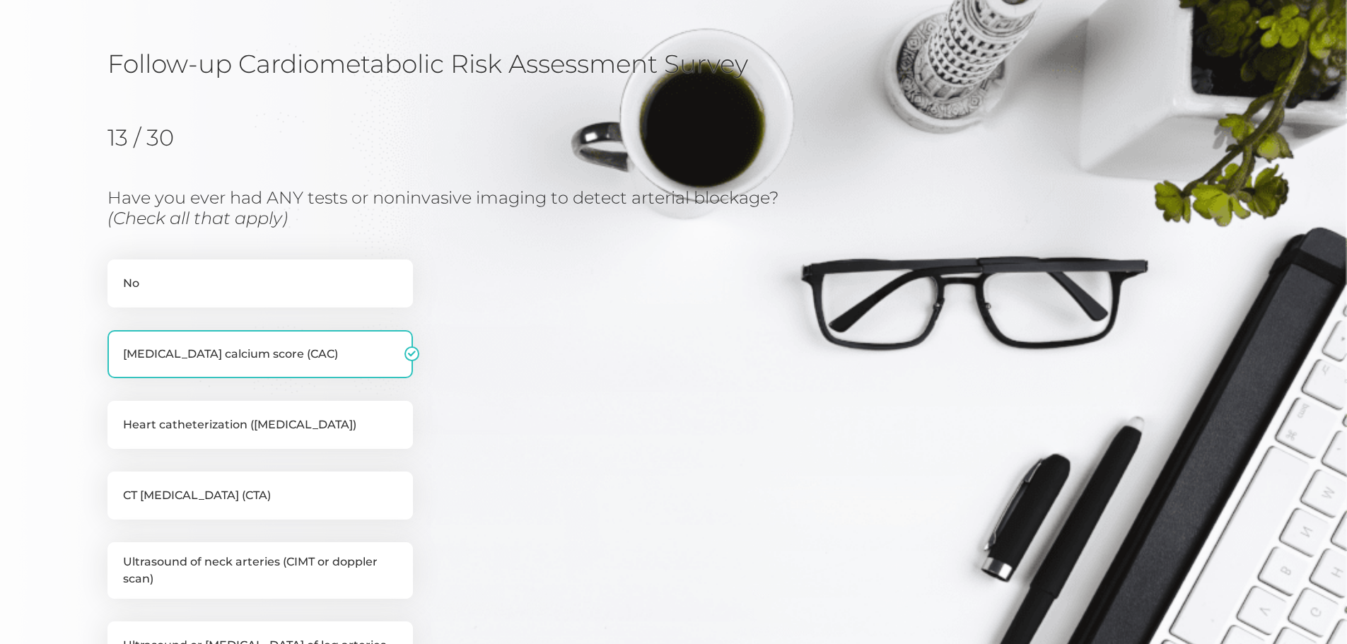
scroll to position [10, 0]
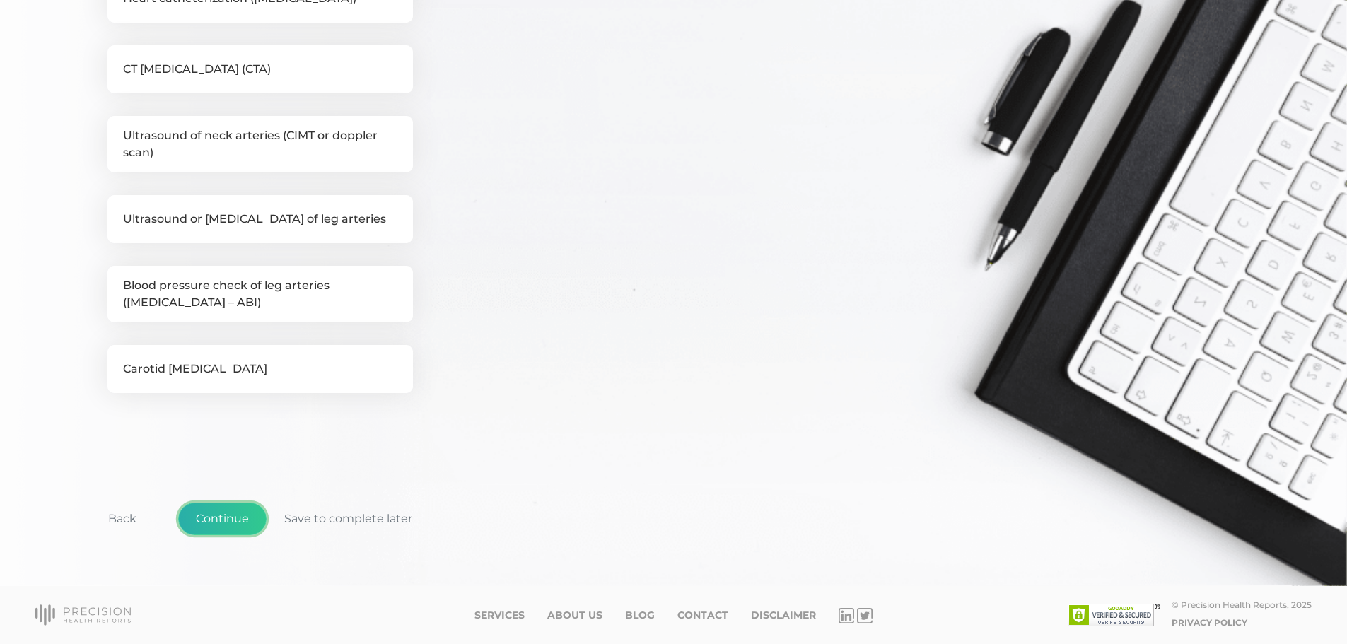
click at [231, 522] on button "Continue" at bounding box center [222, 519] width 88 height 33
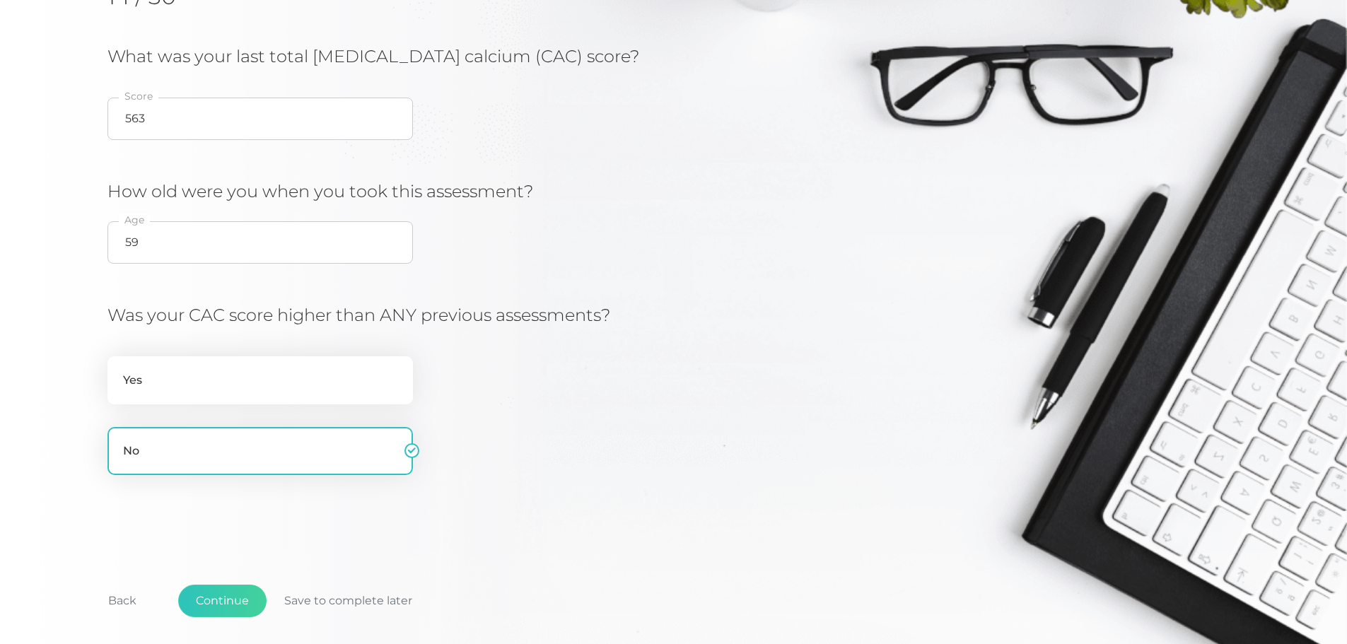
scroll to position [302, 0]
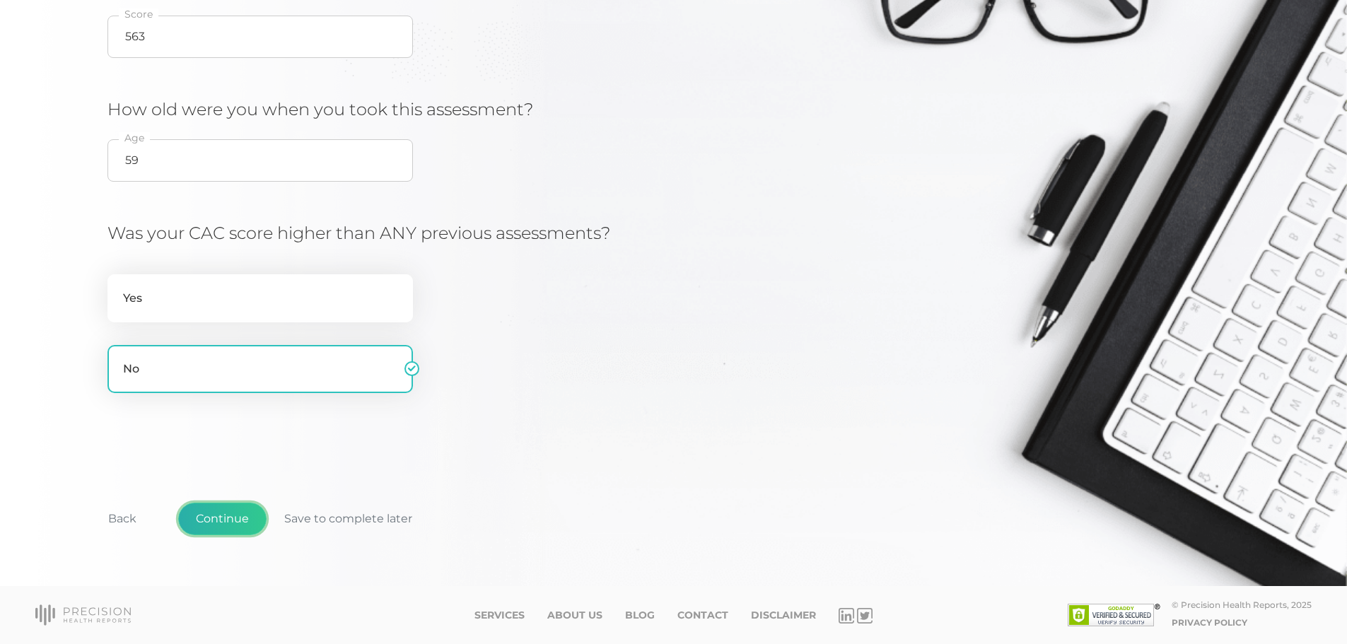
click at [218, 512] on button "Continue" at bounding box center [222, 519] width 88 height 33
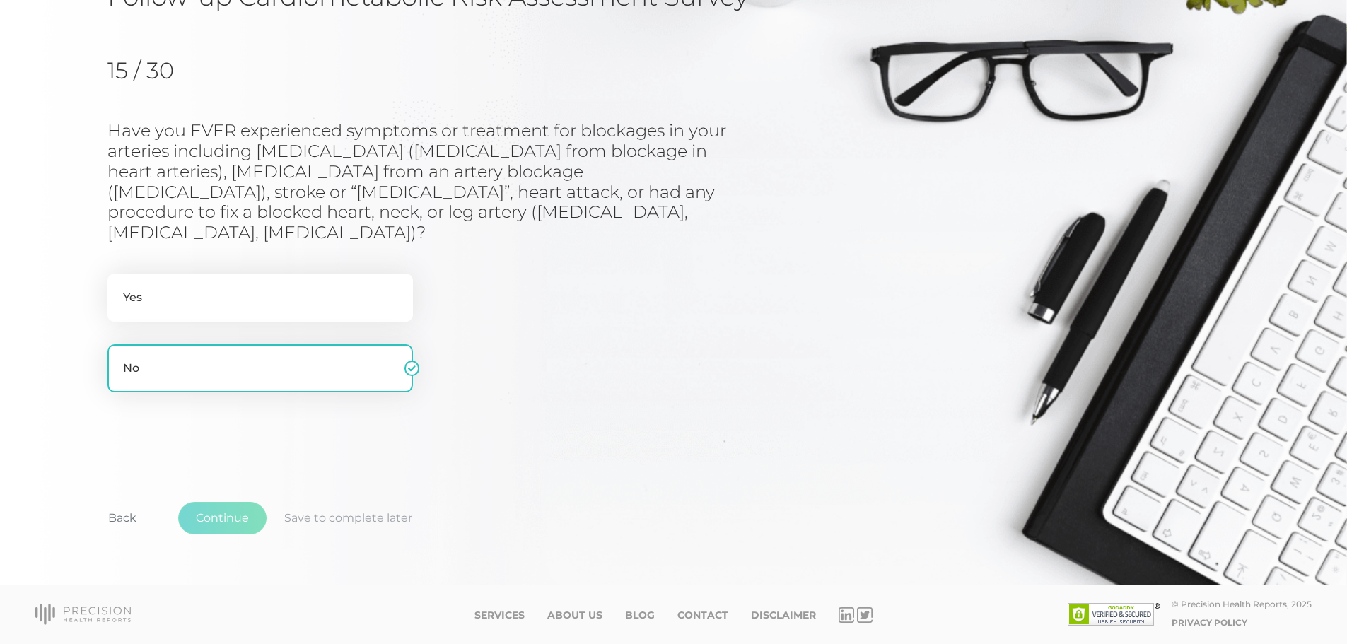
scroll to position [125, 0]
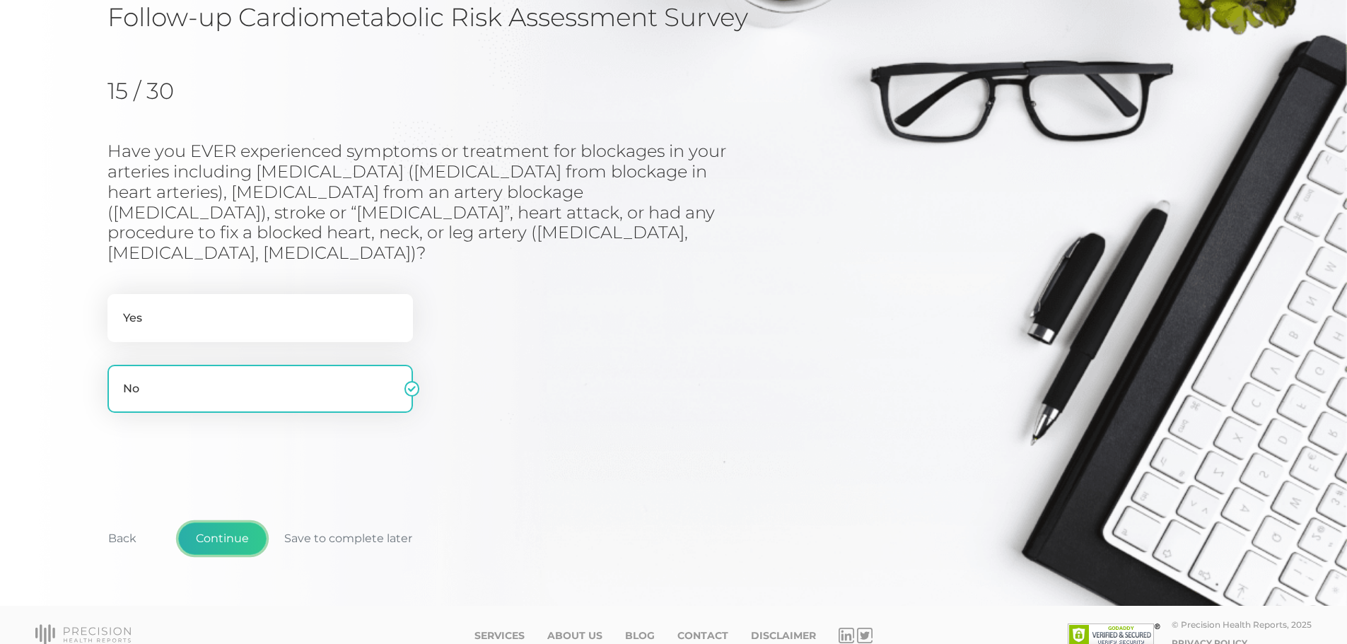
click at [218, 522] on button "Continue" at bounding box center [222, 538] width 88 height 33
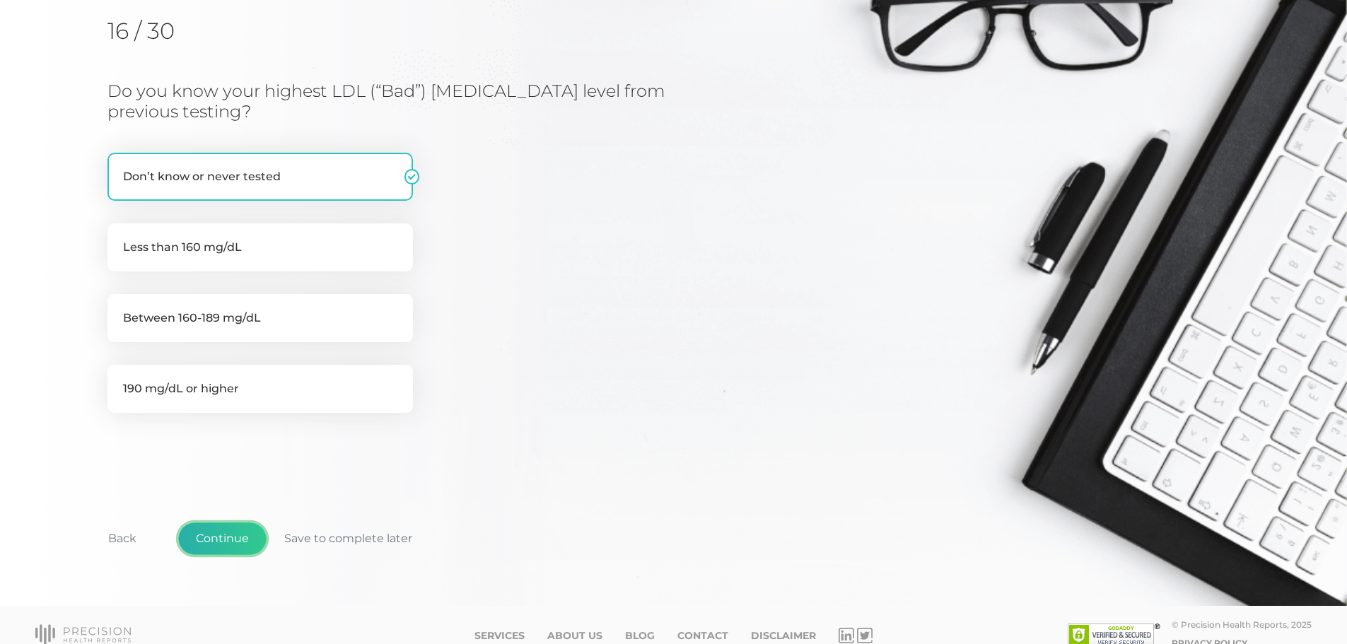
click at [211, 522] on button "Continue" at bounding box center [222, 538] width 88 height 33
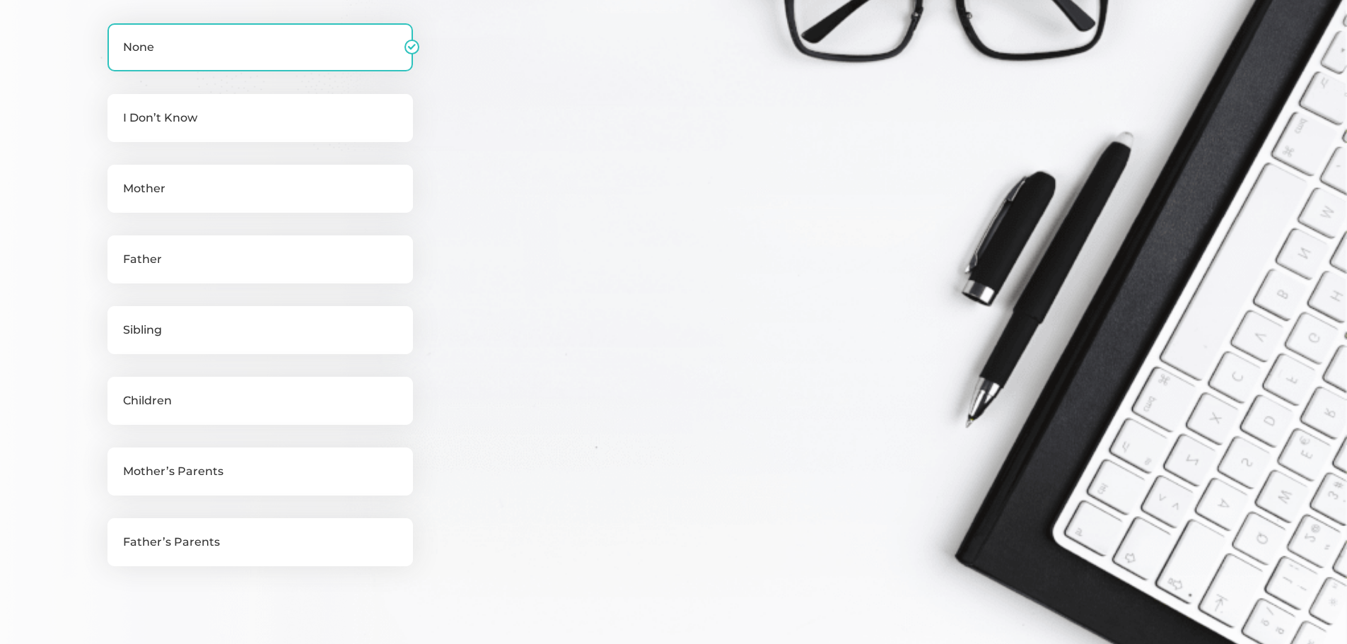
scroll to position [559, 0]
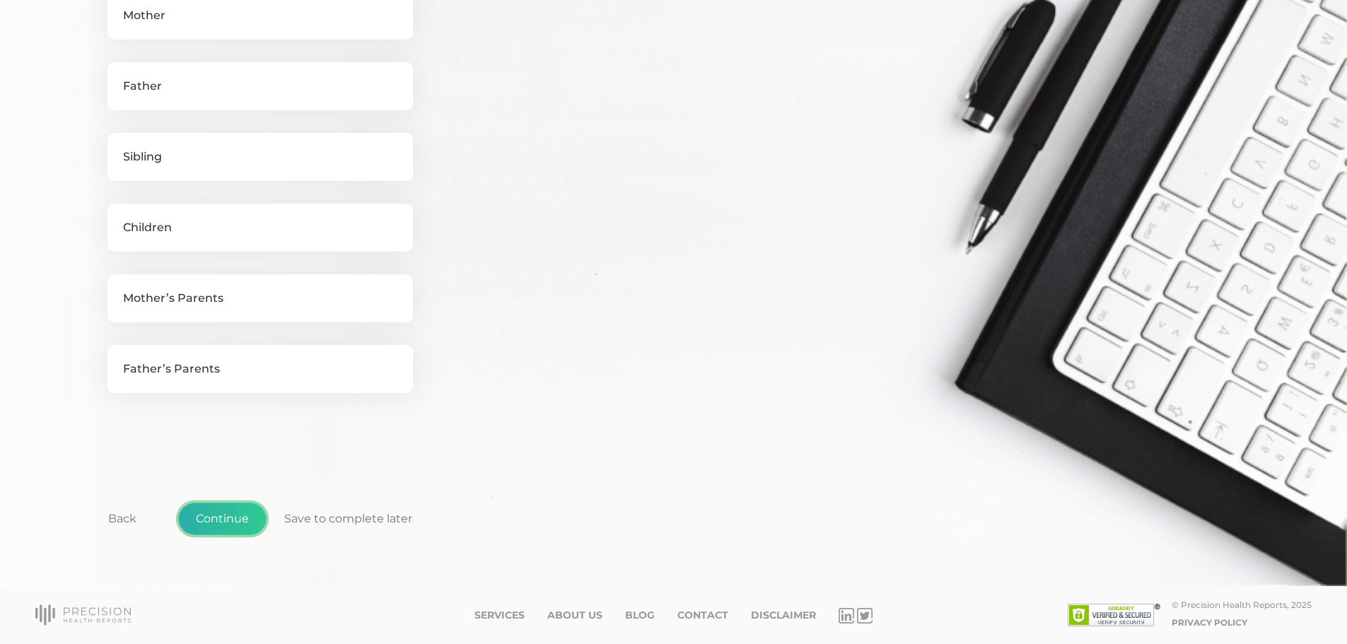
click at [202, 520] on button "Continue" at bounding box center [222, 519] width 88 height 33
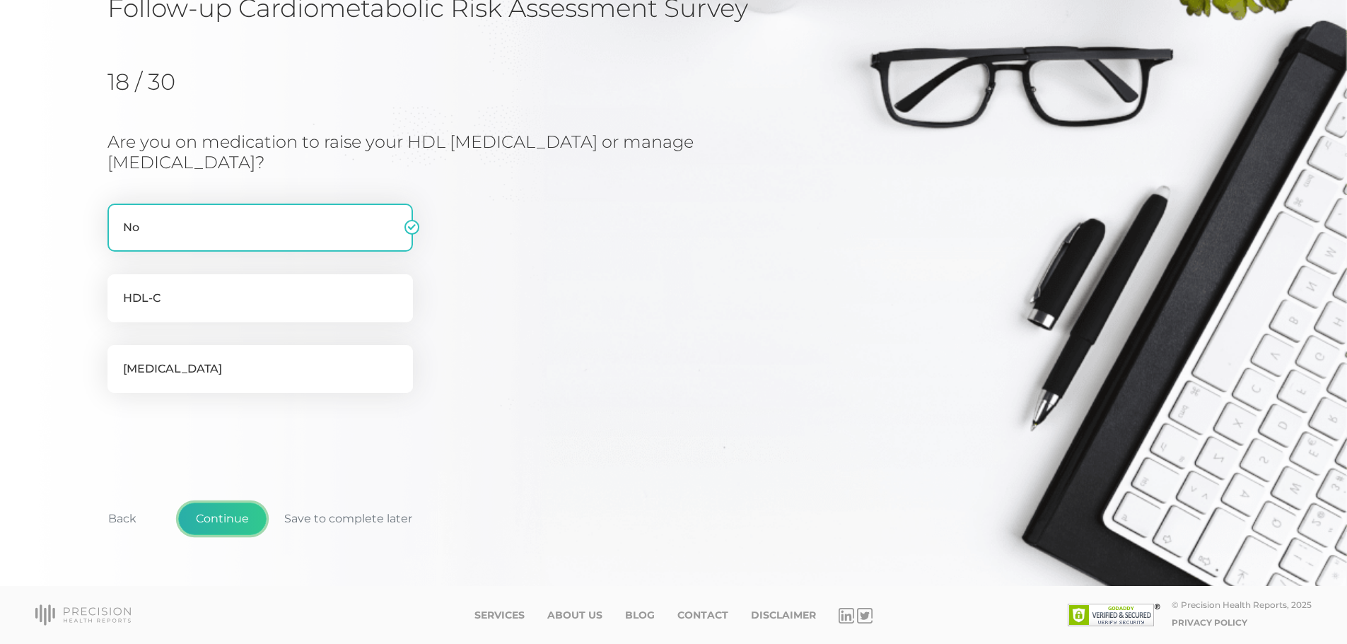
click at [220, 511] on button "Continue" at bounding box center [222, 519] width 88 height 33
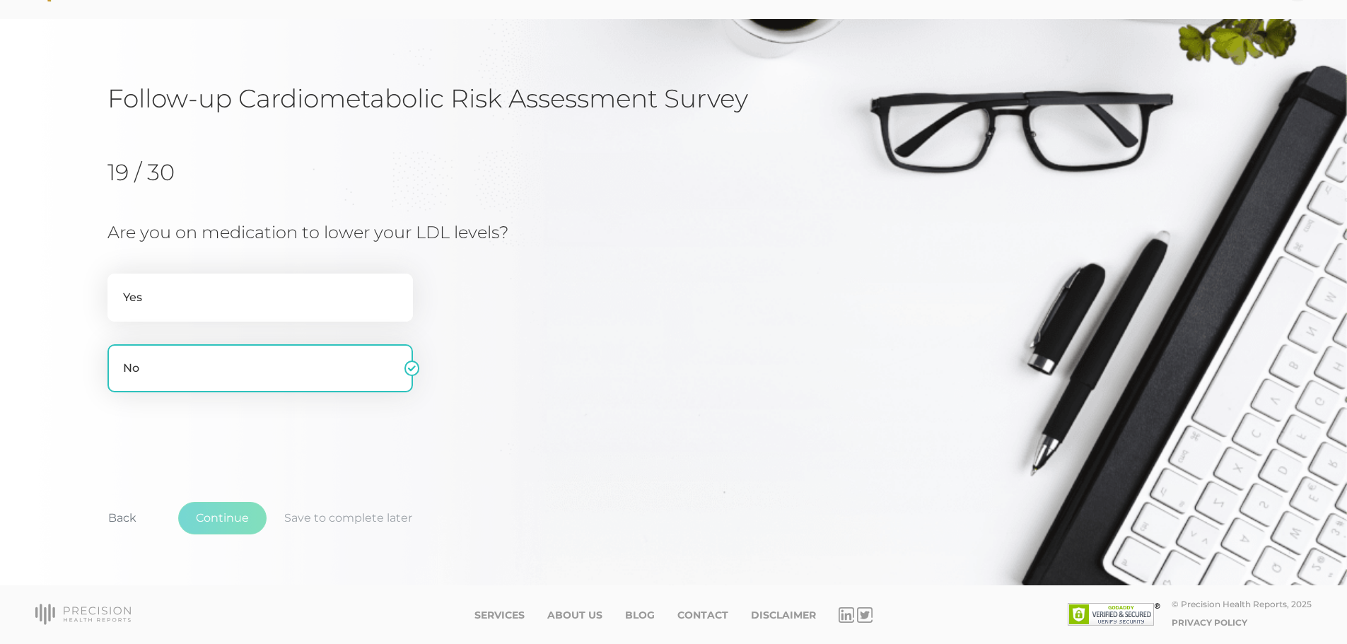
scroll to position [44, 0]
click at [220, 511] on button "Continue" at bounding box center [222, 518] width 88 height 33
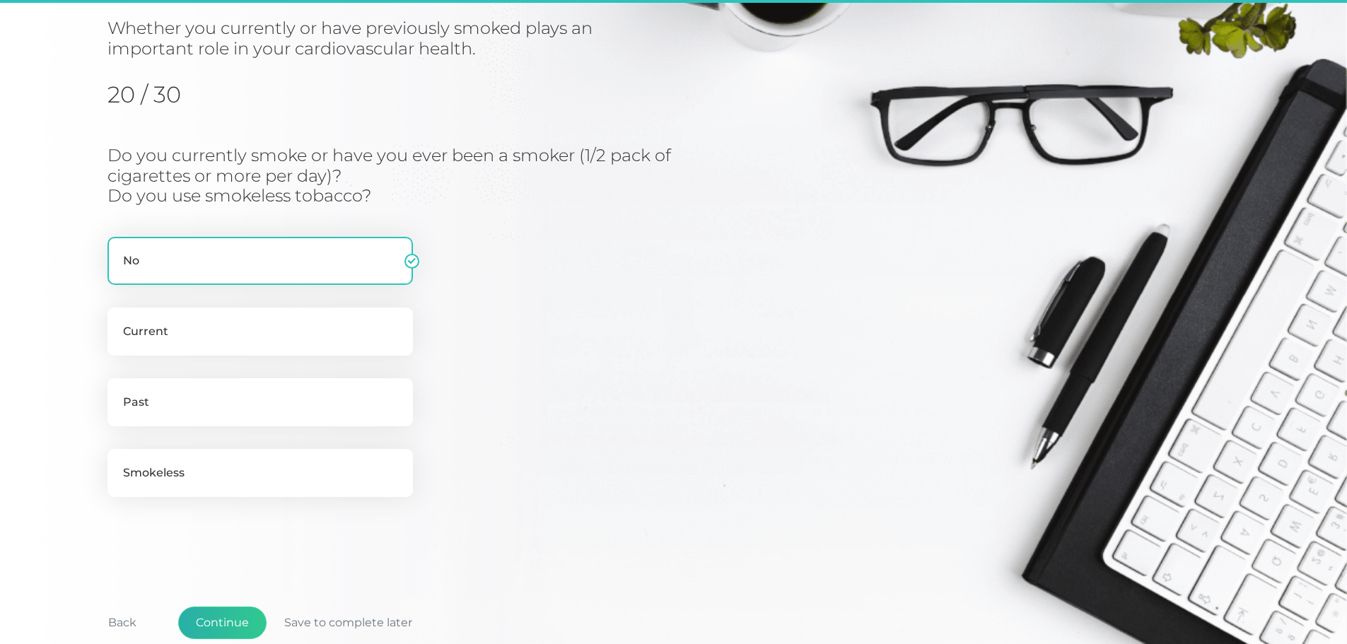
scroll to position [180, 0]
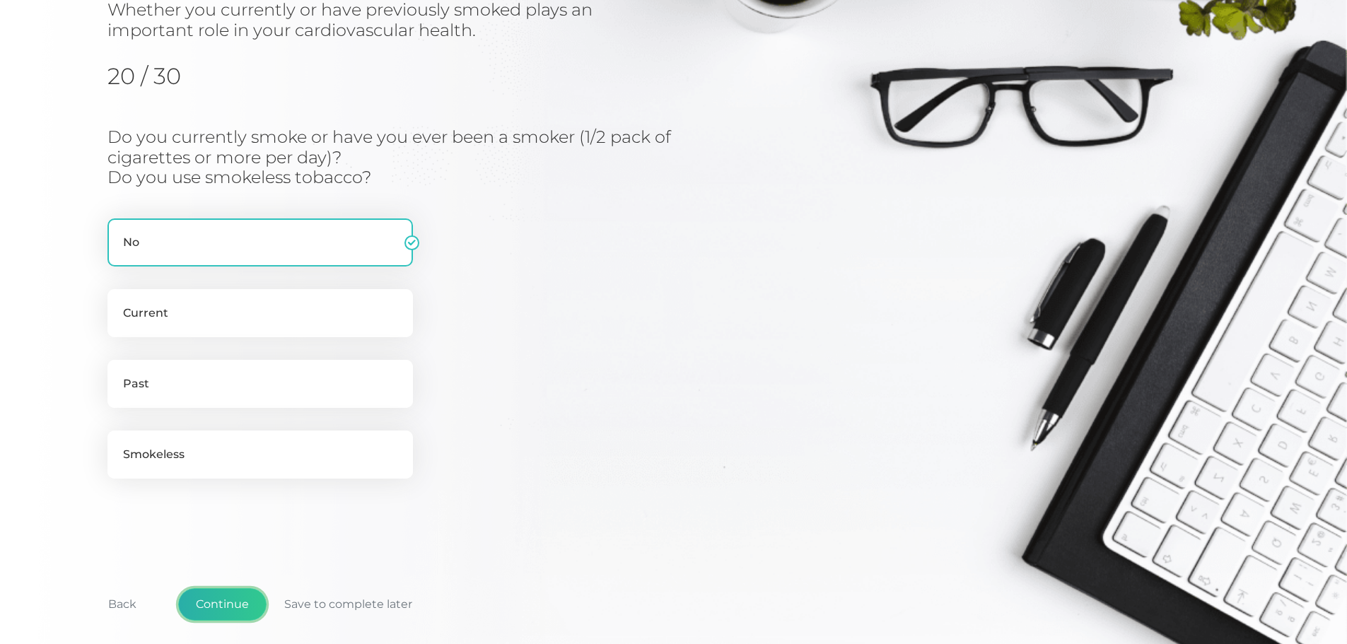
click at [203, 601] on button "Continue" at bounding box center [222, 604] width 88 height 33
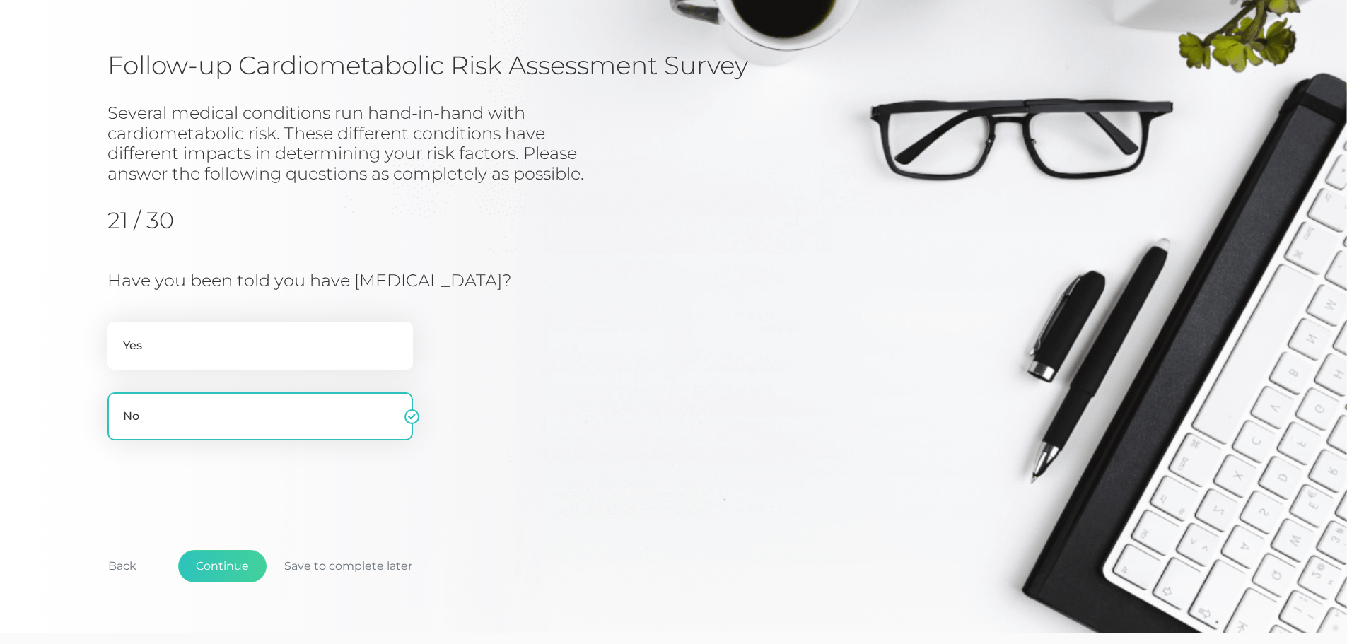
scroll to position [0, 0]
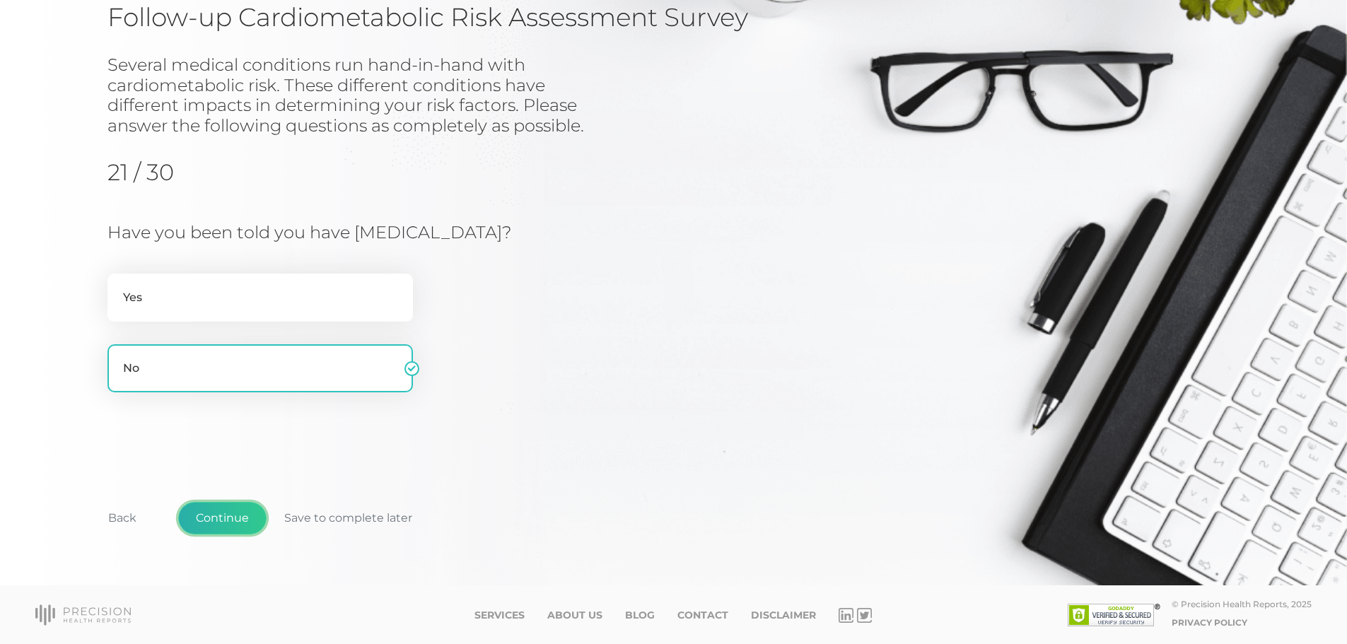
click at [240, 516] on button "Continue" at bounding box center [222, 518] width 88 height 33
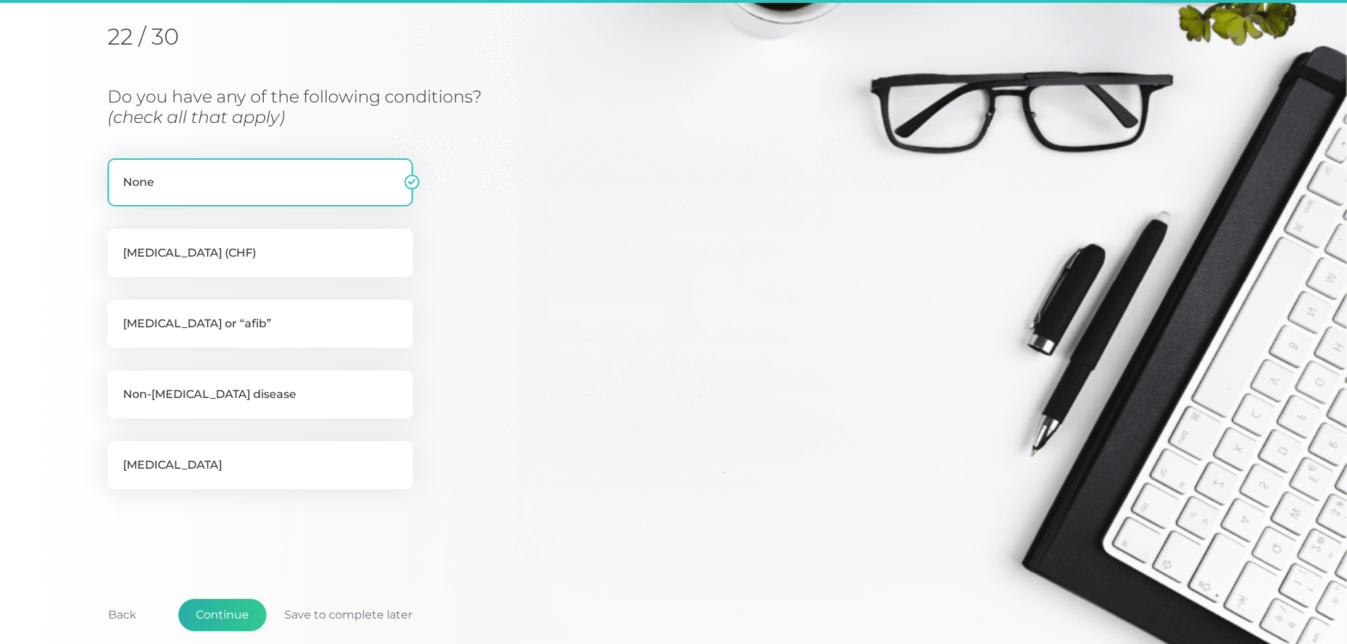
scroll to position [180, 0]
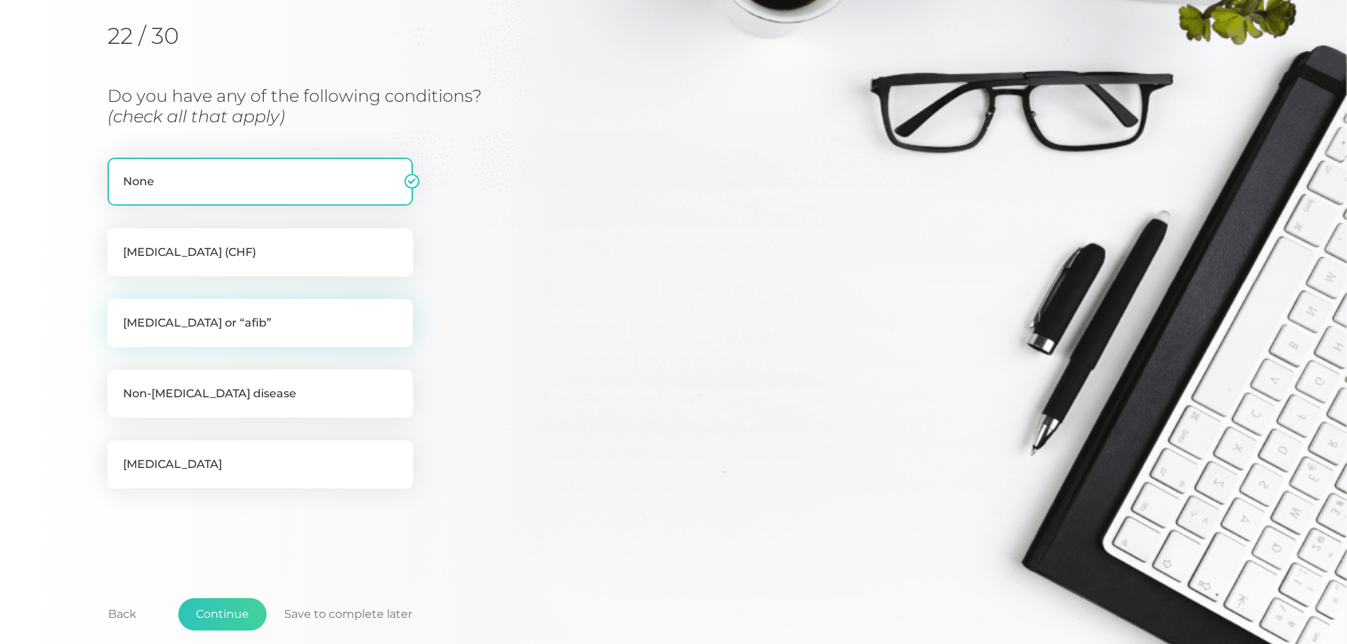
click at [199, 325] on label "[MEDICAL_DATA] or “afib”" at bounding box center [259, 323] width 305 height 48
click at [119, 313] on input "[MEDICAL_DATA] or “afib”" at bounding box center [112, 306] width 11 height 14
checkbox input "true"
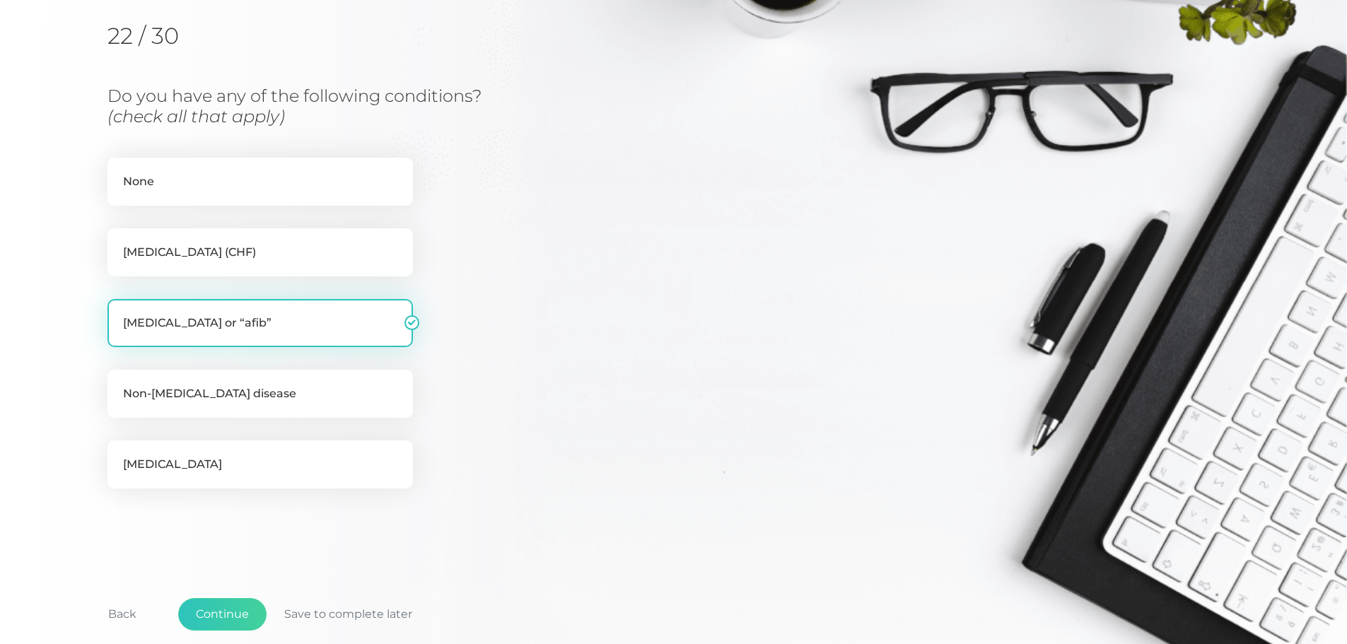
checkbox input "false"
click at [223, 609] on button "Continue" at bounding box center [222, 614] width 88 height 33
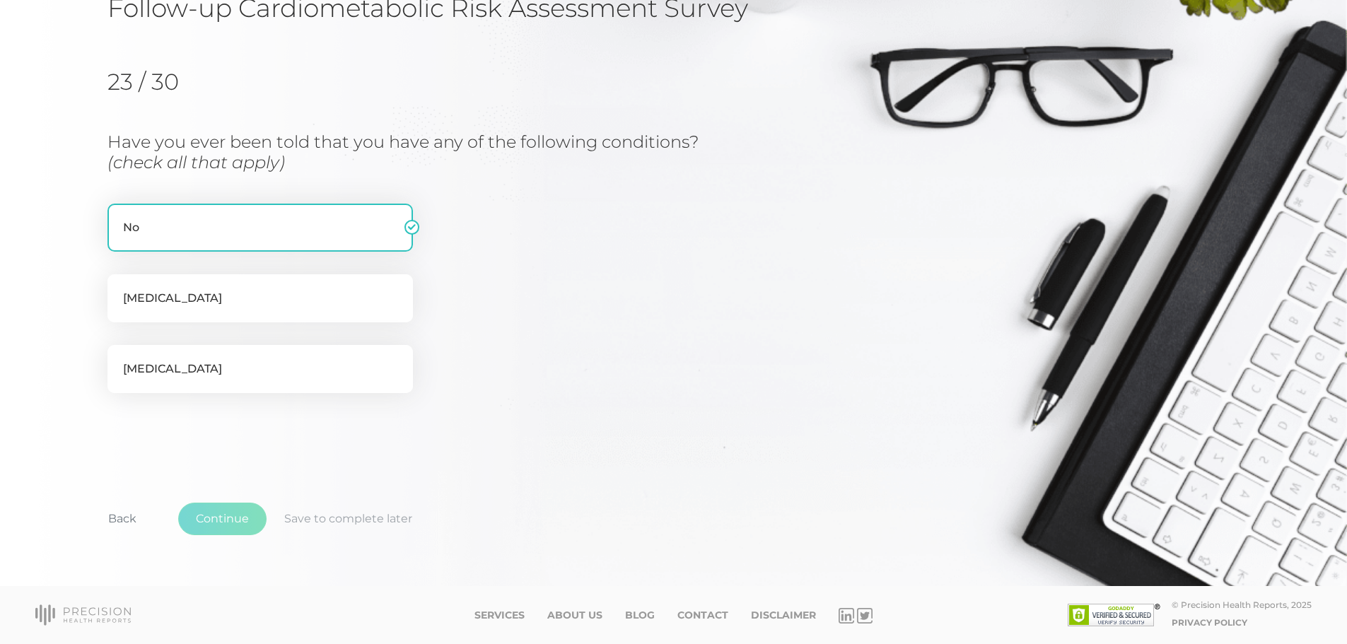
scroll to position [134, 0]
click at [211, 517] on button "Continue" at bounding box center [222, 519] width 88 height 33
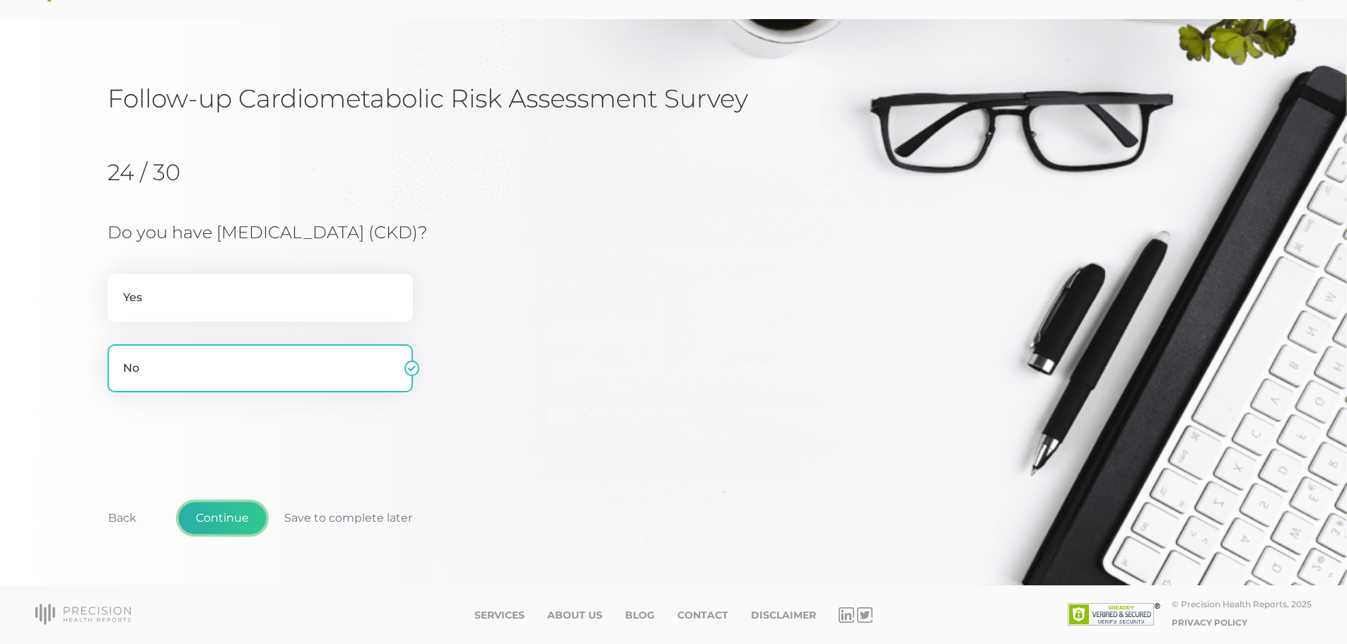
click at [220, 516] on button "Continue" at bounding box center [222, 518] width 88 height 33
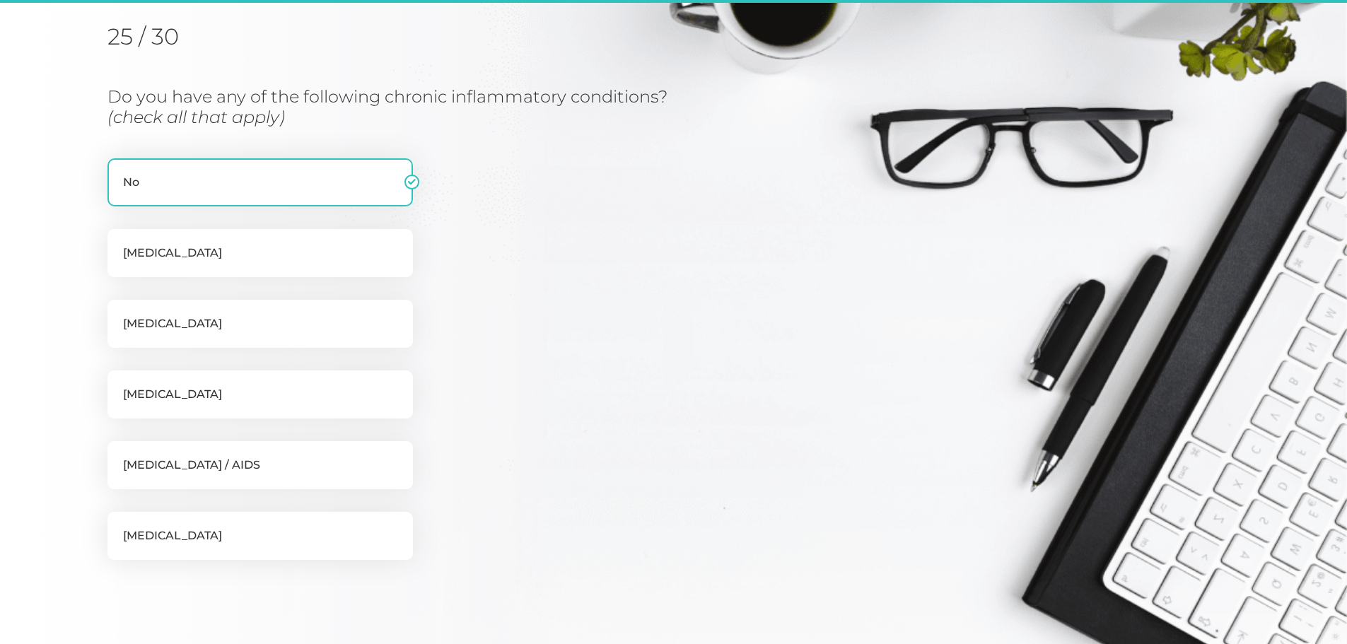
scroll to position [180, 0]
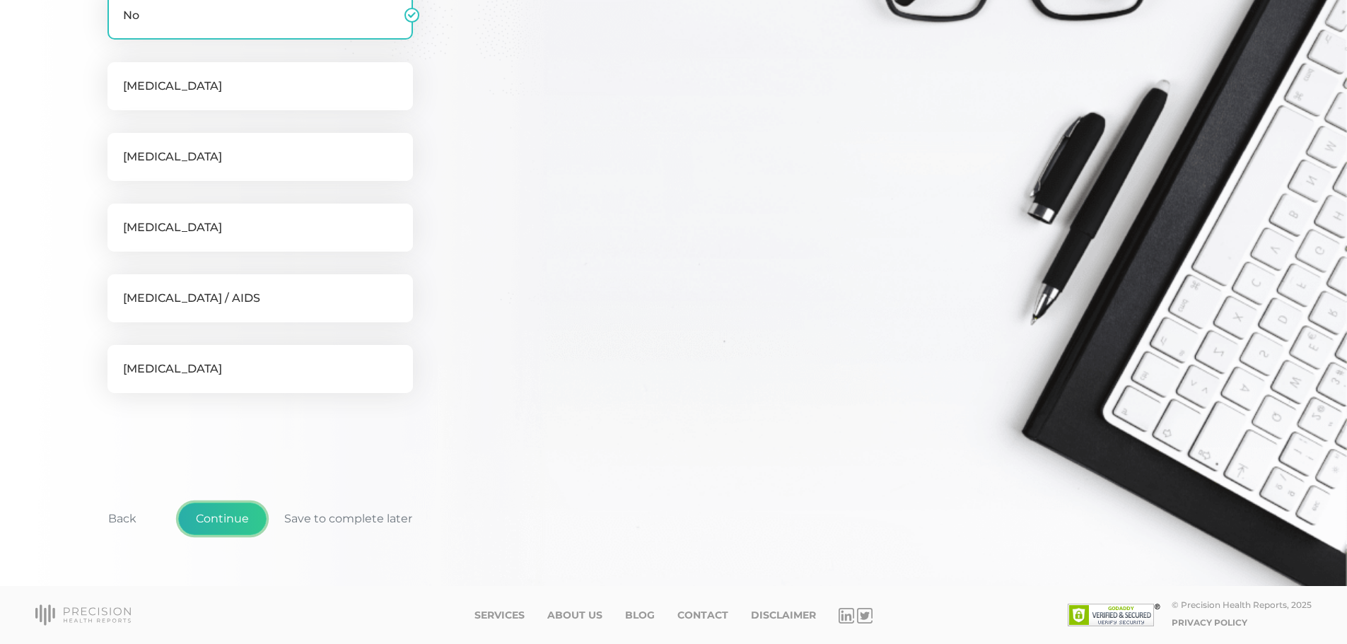
click at [218, 518] on button "Continue" at bounding box center [222, 519] width 88 height 33
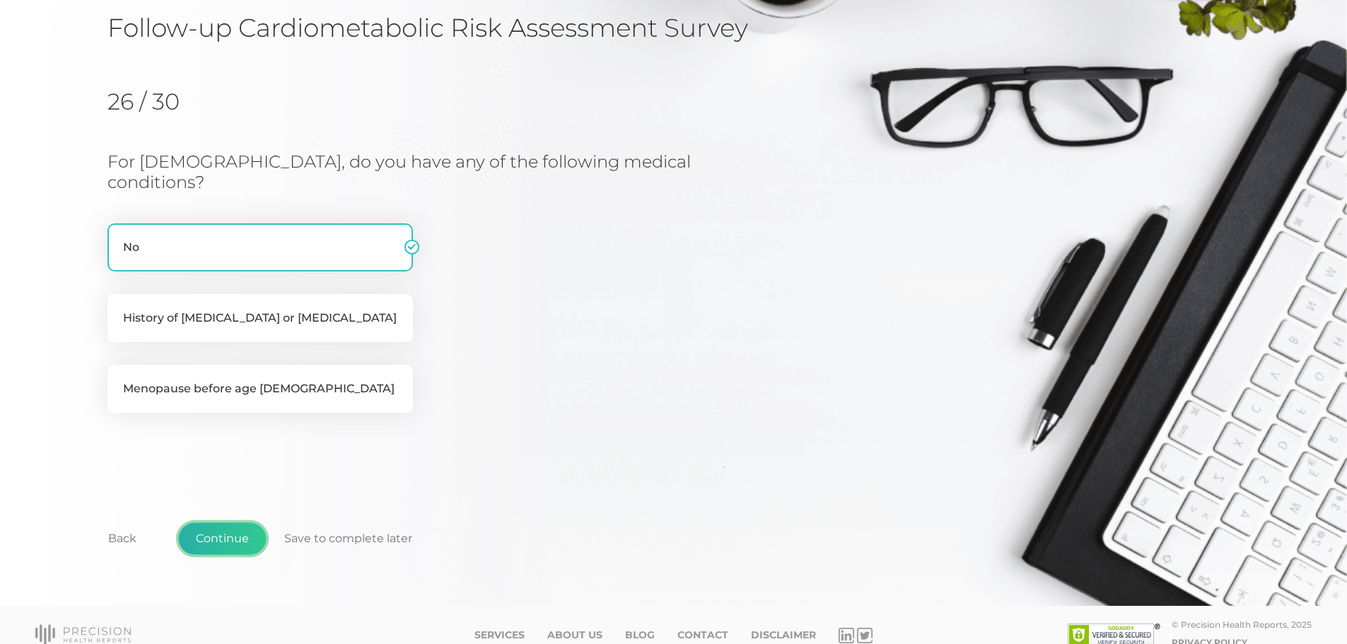
click at [228, 522] on button "Continue" at bounding box center [222, 538] width 88 height 33
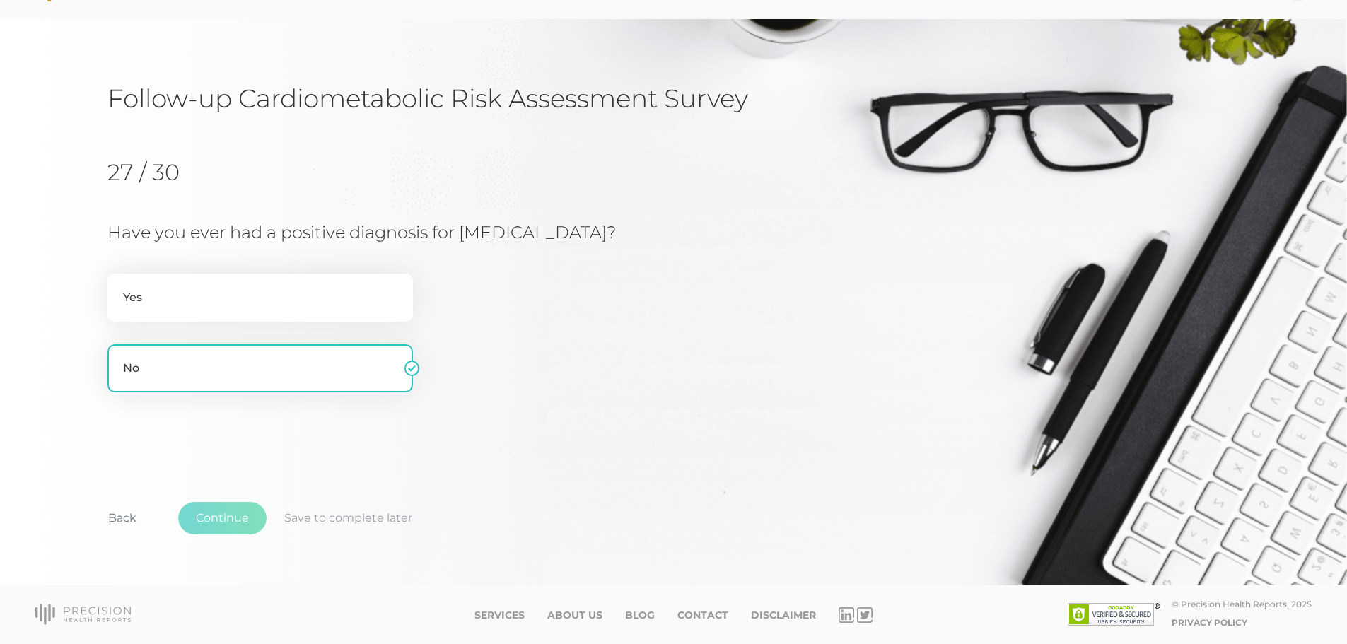
scroll to position [44, 0]
click at [228, 515] on button "Continue" at bounding box center [222, 518] width 88 height 33
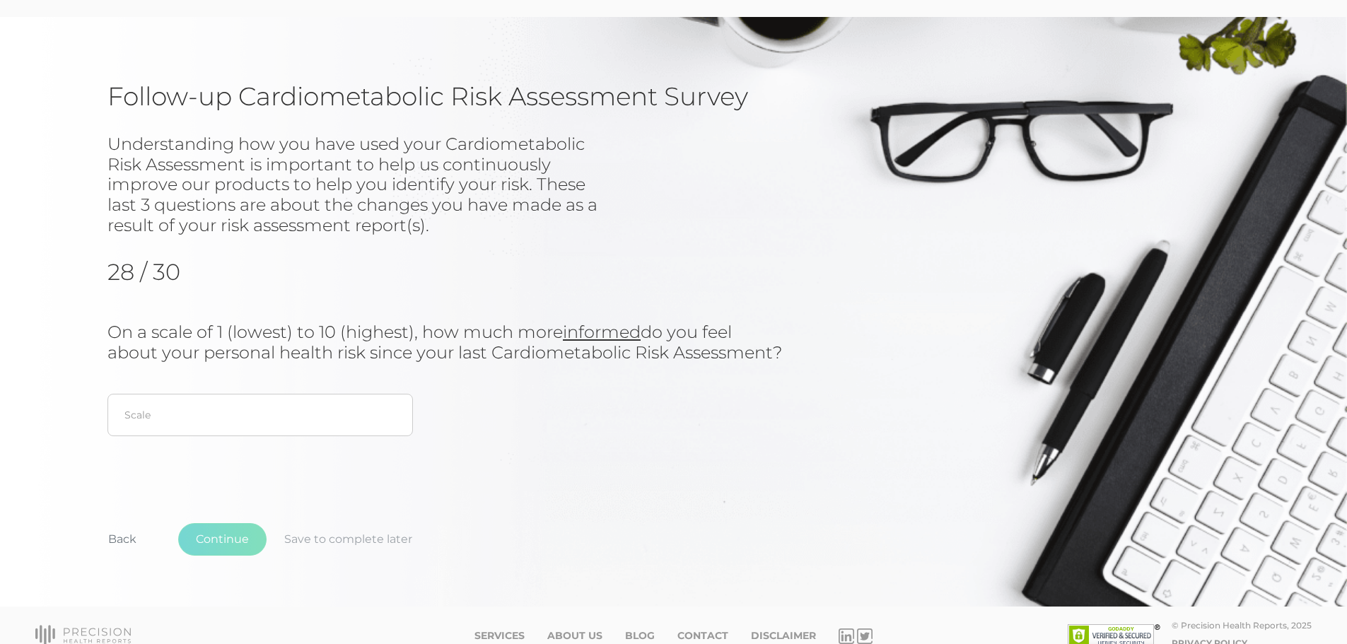
scroll to position [87, 0]
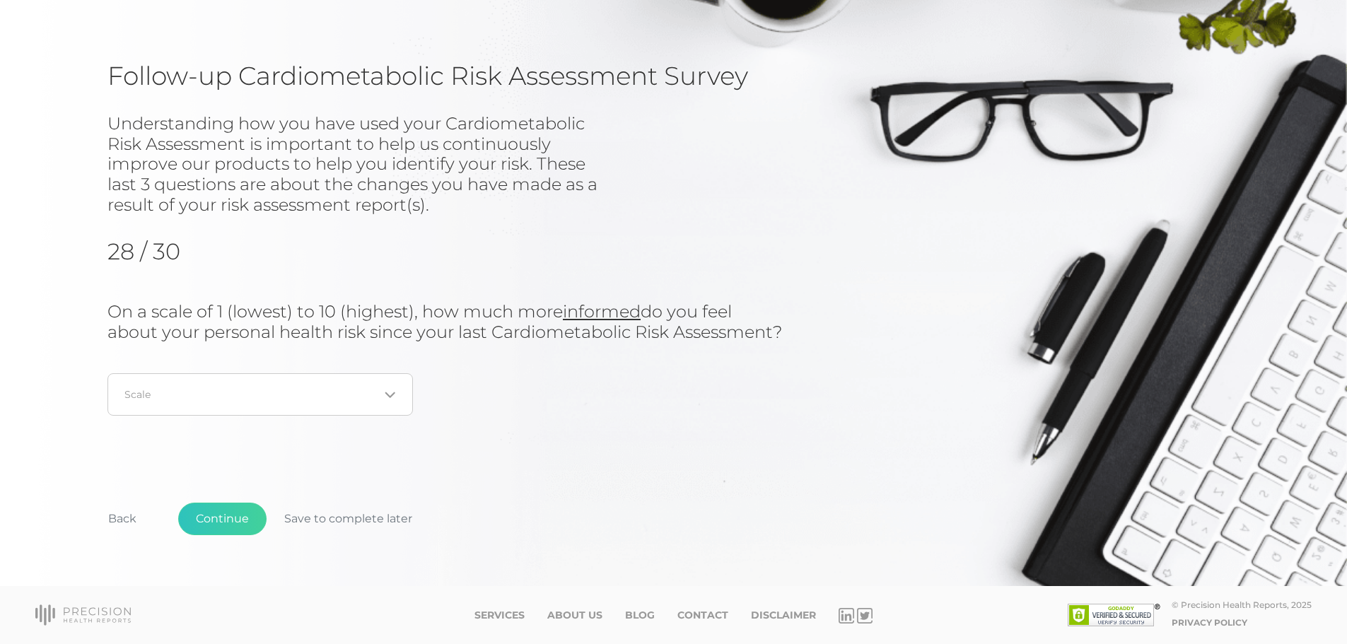
click at [389, 396] on icon "Search for option" at bounding box center [389, 394] width 8 height 4
click at [505, 367] on div "On a scale of 1 (lowest) to 10 (highest), how much more informed do you feel ab…" at bounding box center [446, 363] width 679 height 122
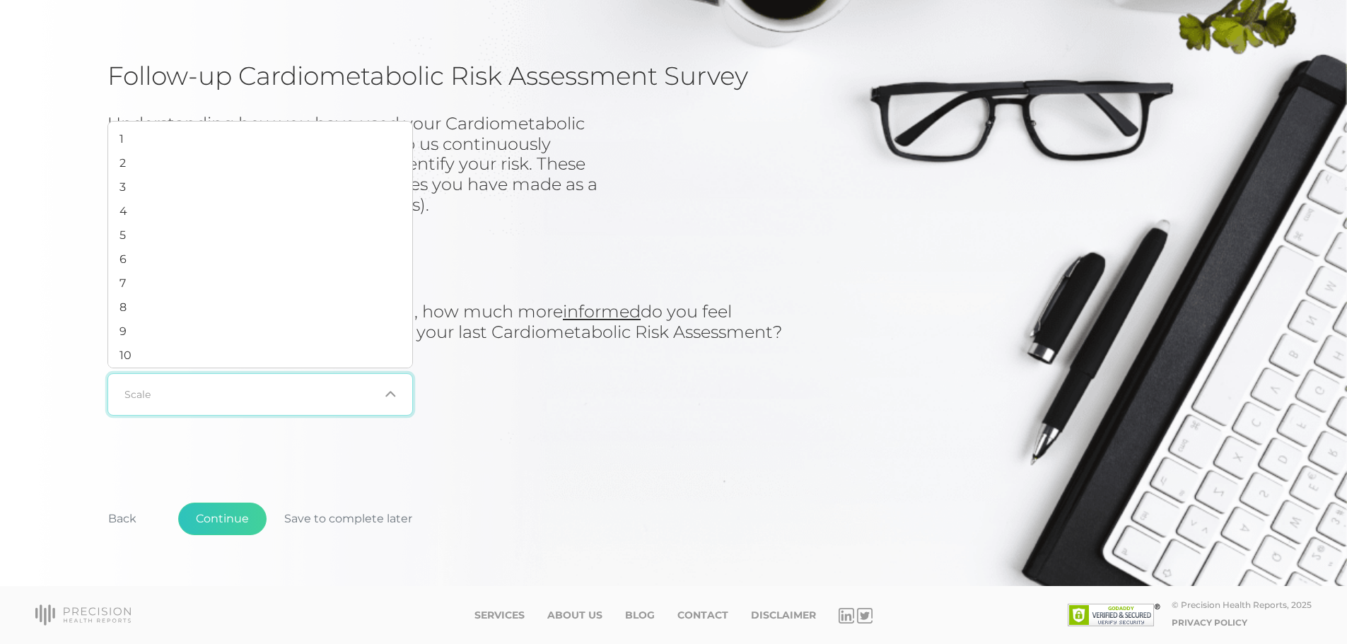
click at [389, 394] on icon "Search for option" at bounding box center [390, 393] width 11 height 11
click at [127, 208] on span "4" at bounding box center [123, 210] width 8 height 13
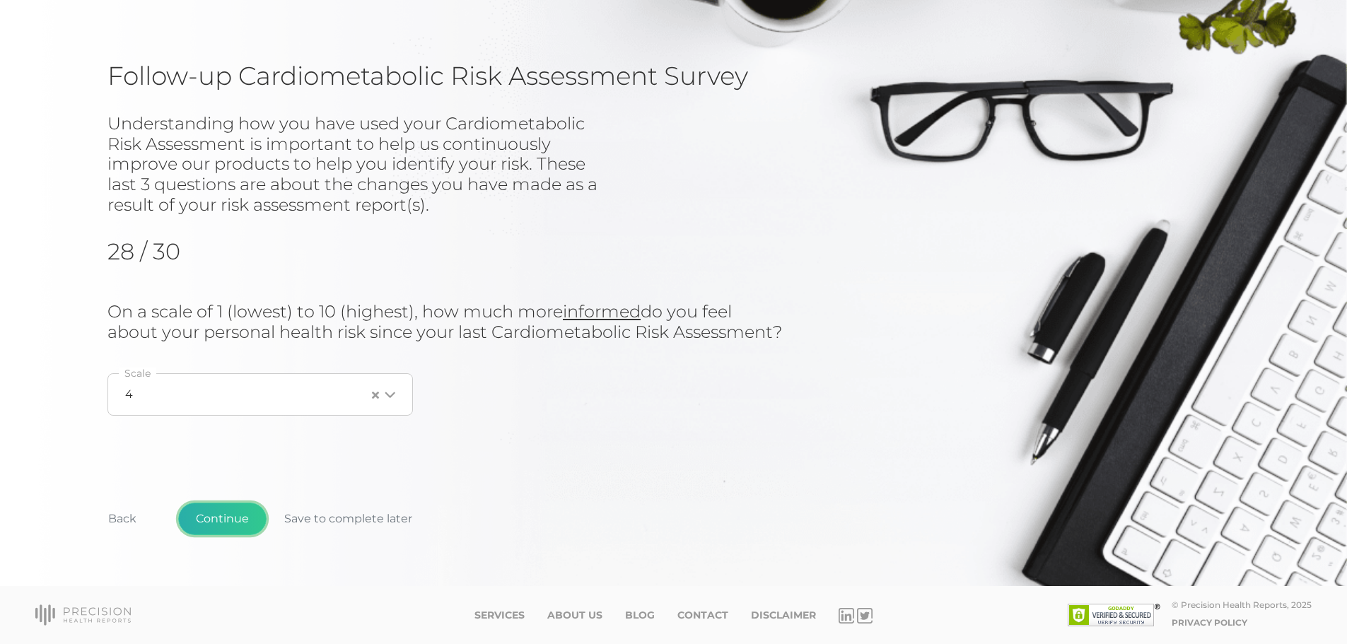
click at [222, 516] on button "Continue" at bounding box center [222, 519] width 88 height 33
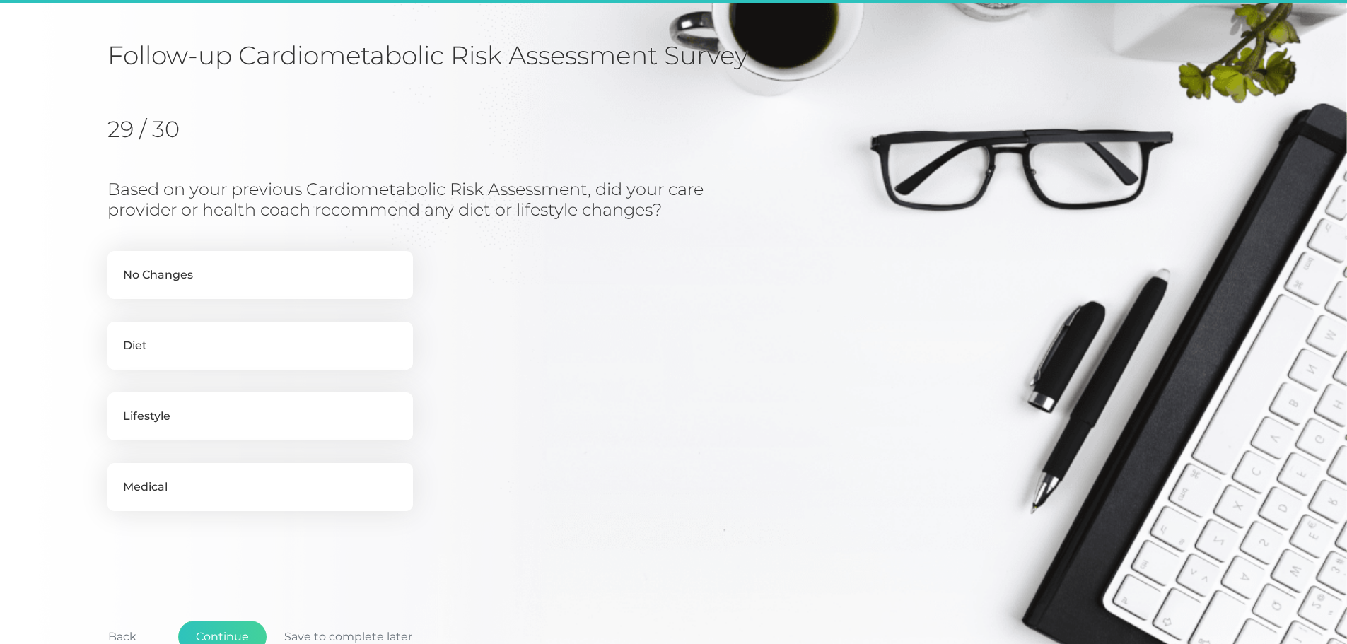
scroll to position [180, 0]
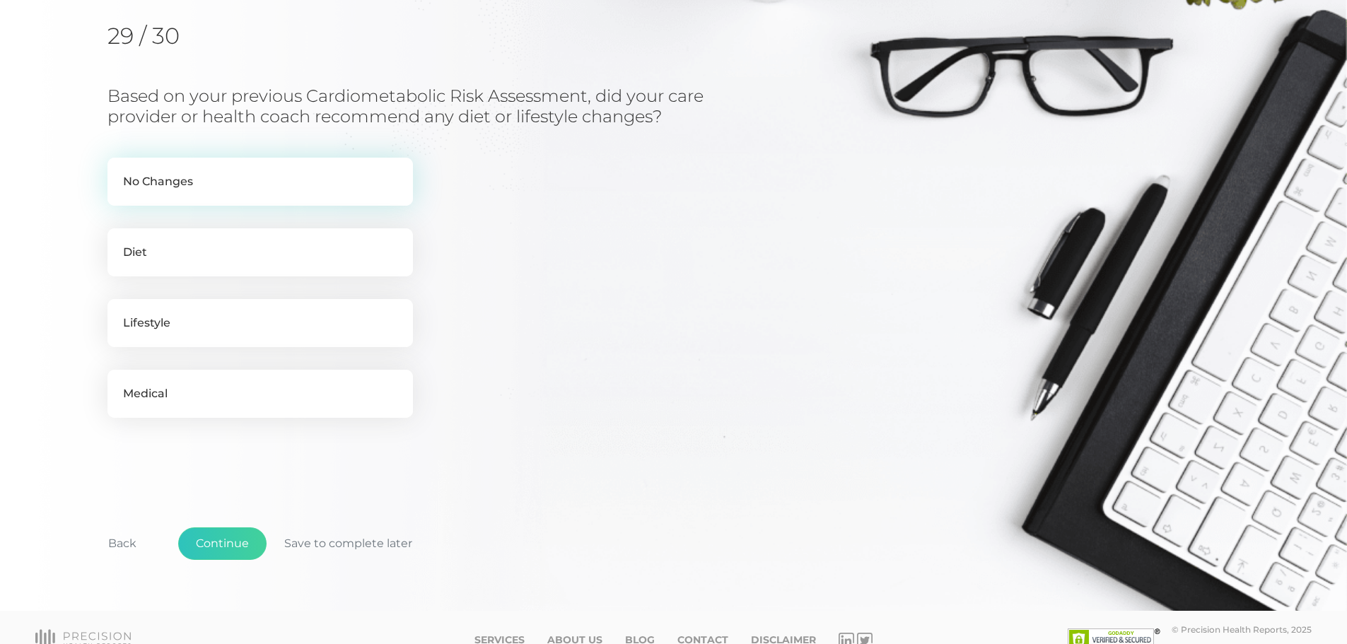
click at [180, 182] on label "No Changes" at bounding box center [259, 182] width 305 height 48
click at [119, 172] on input "No Changes" at bounding box center [112, 165] width 11 height 14
checkbox input "true"
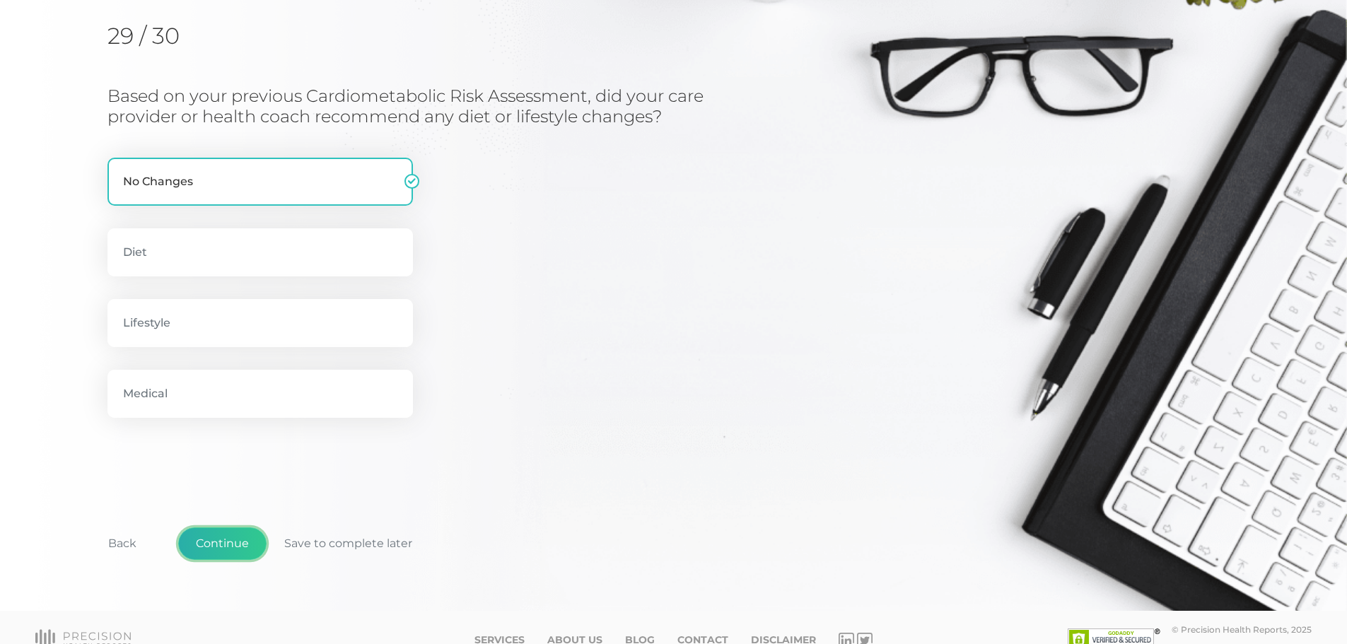
click at [229, 545] on button "Continue" at bounding box center [222, 543] width 88 height 33
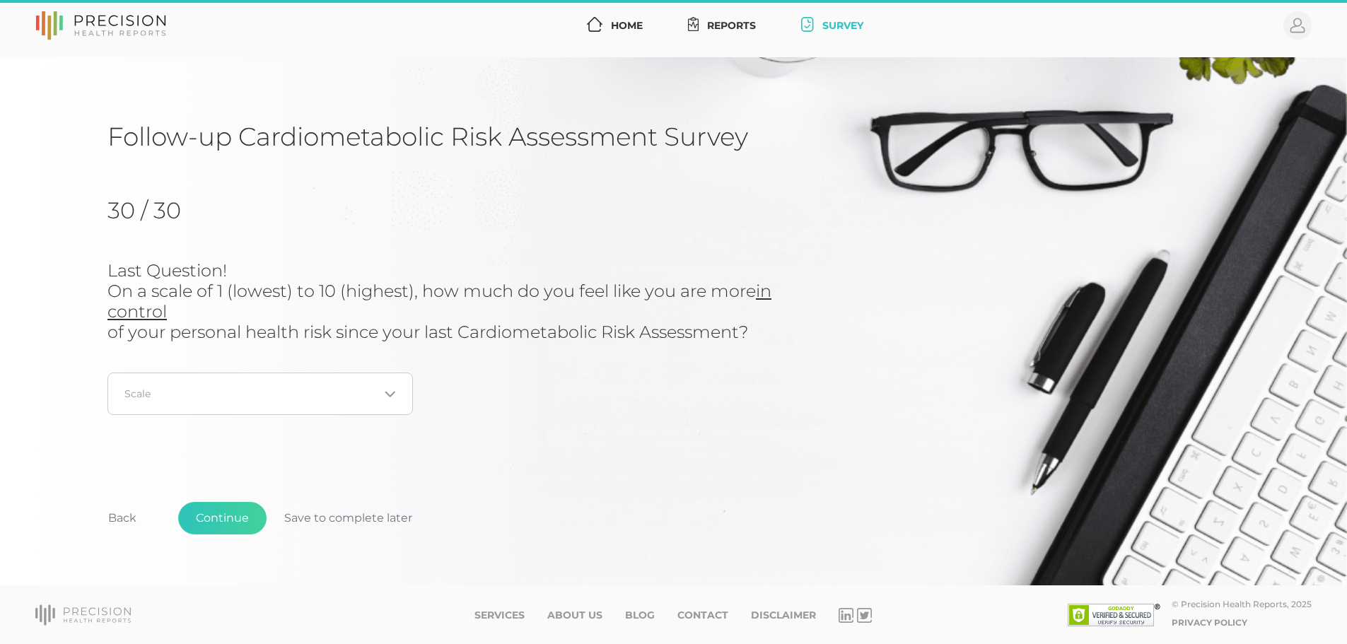
scroll to position [6, 0]
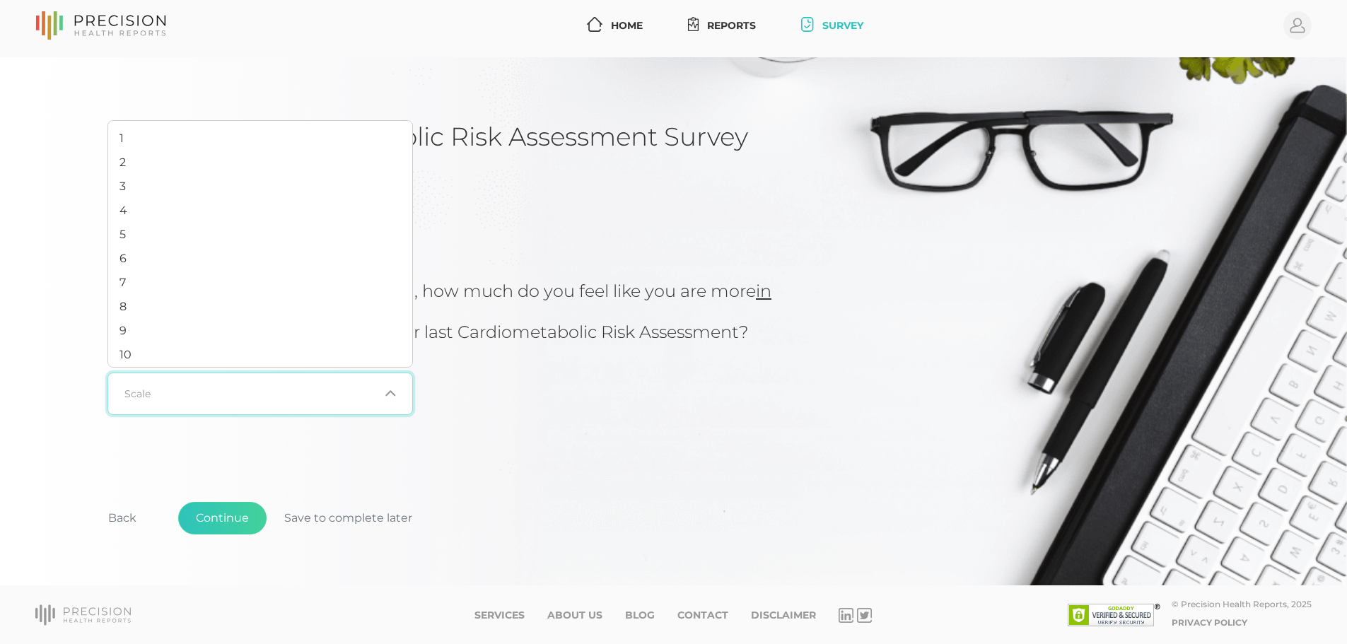
click at [391, 397] on icon "Search for option" at bounding box center [390, 393] width 11 height 11
click at [127, 233] on li "5" at bounding box center [260, 235] width 304 height 24
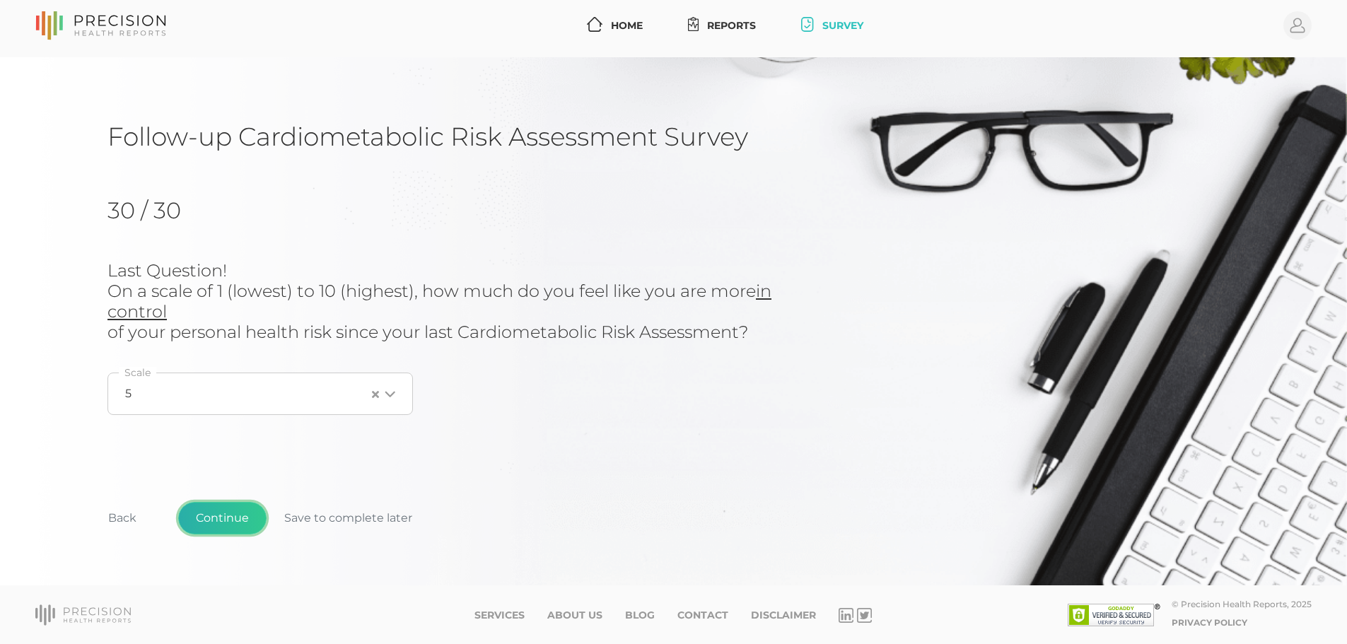
click at [237, 521] on button "Continue" at bounding box center [222, 518] width 88 height 33
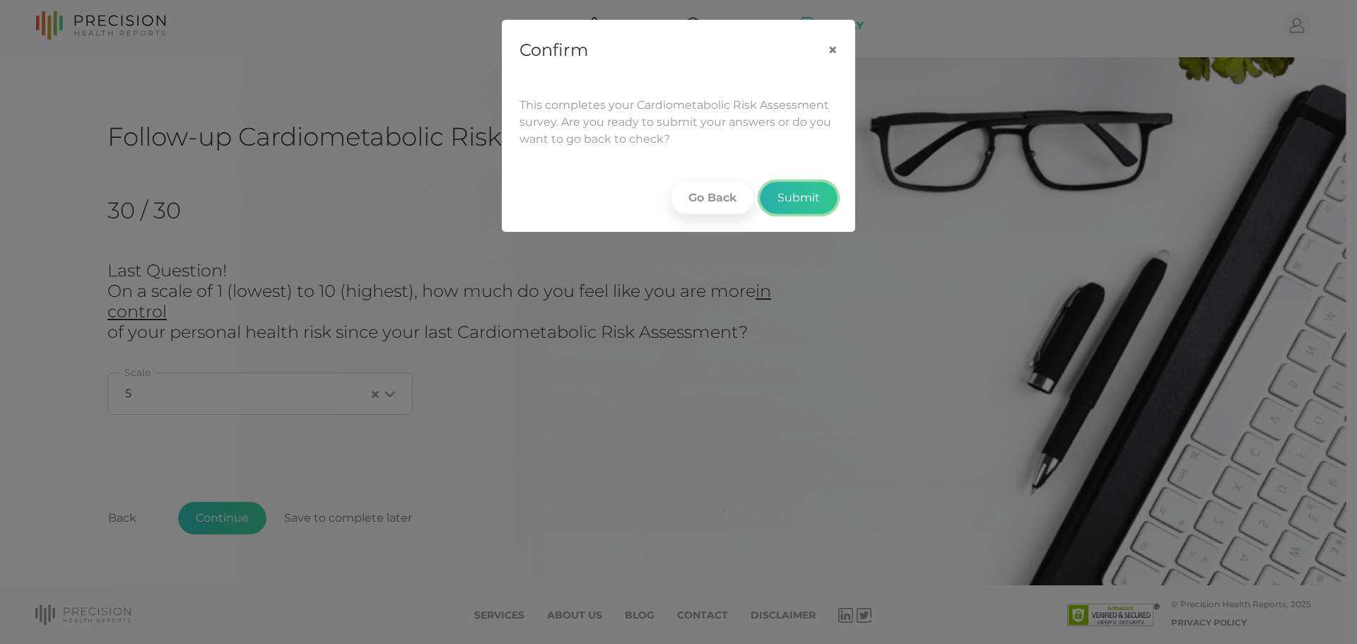
click at [794, 199] on button "Submit" at bounding box center [799, 198] width 78 height 33
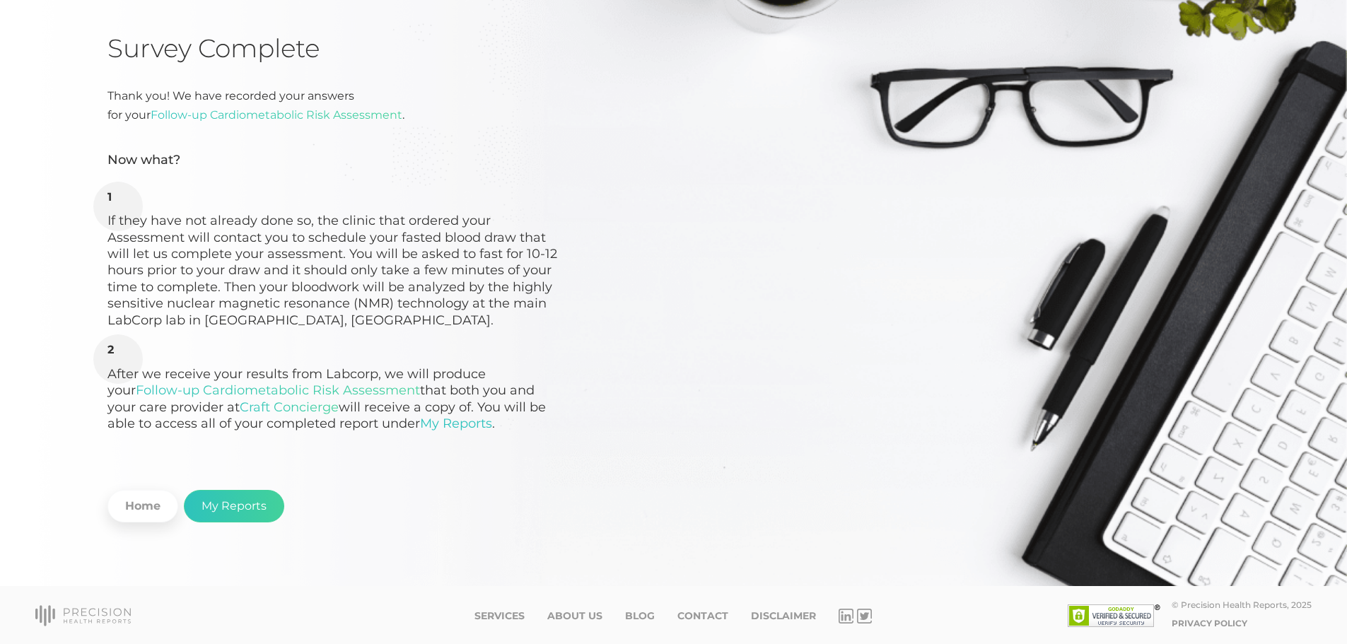
scroll to position [95, 0]
click at [235, 503] on link "My Reports" at bounding box center [234, 505] width 100 height 33
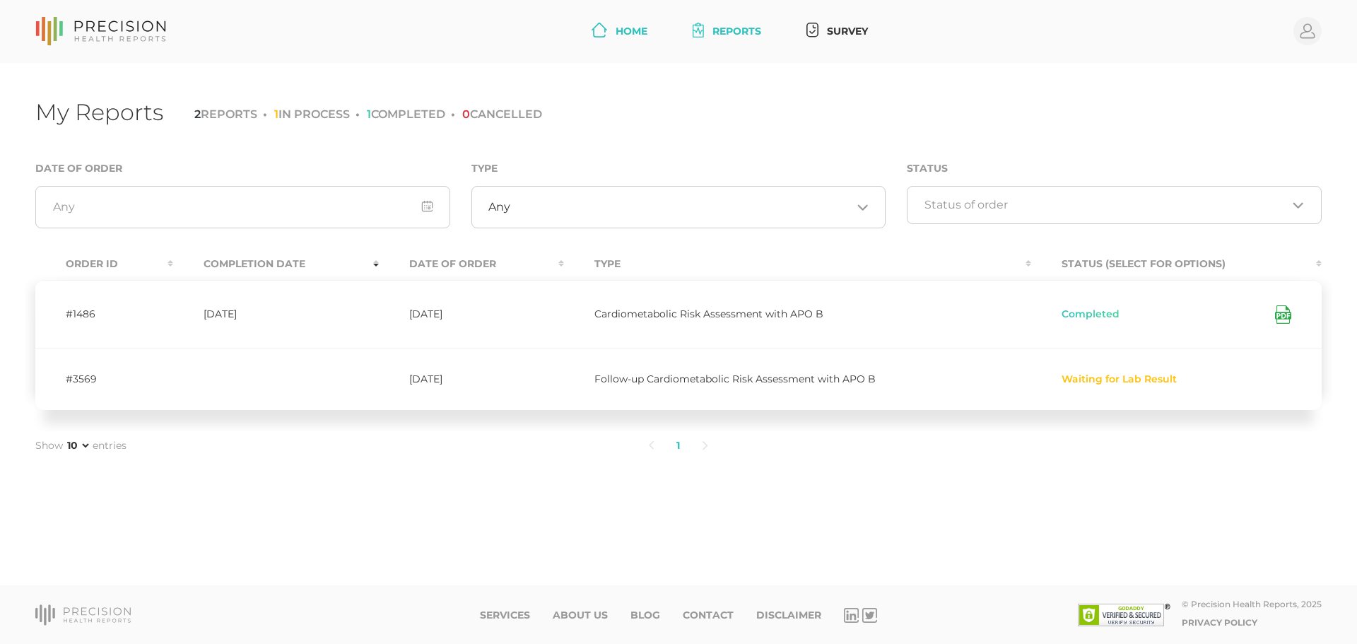
click at [621, 28] on link "Home" at bounding box center [619, 31] width 67 height 26
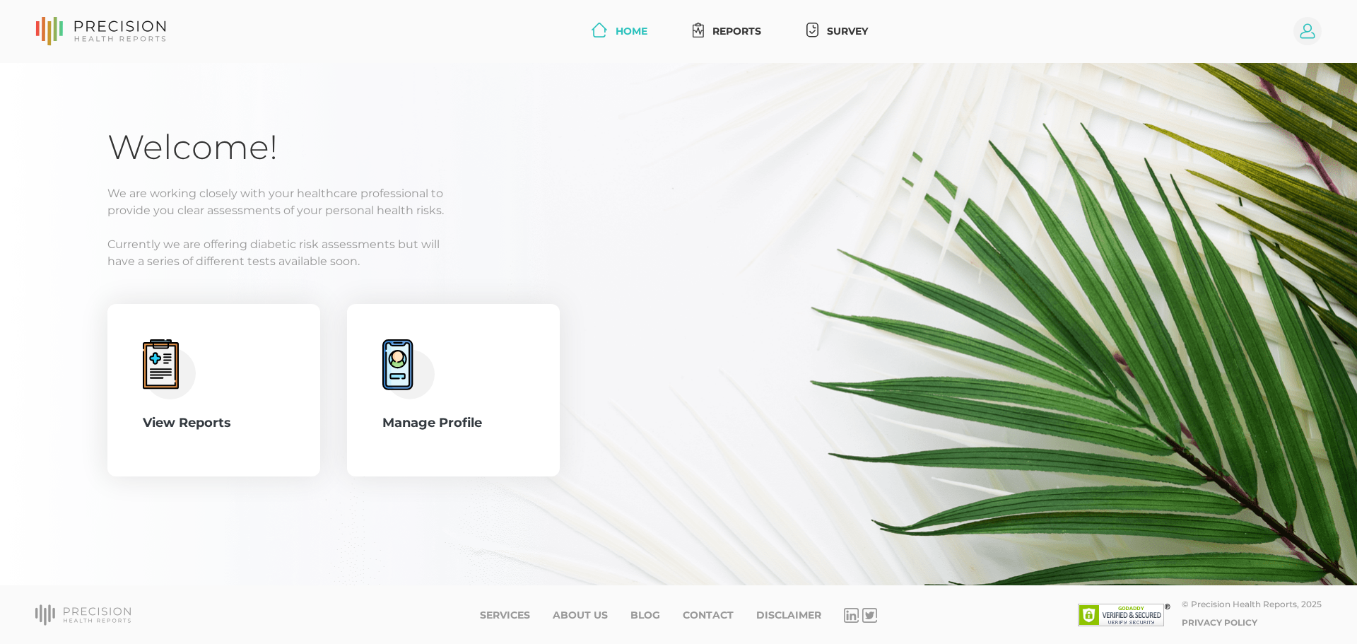
click at [1307, 32] on icon at bounding box center [1308, 31] width 15 height 15
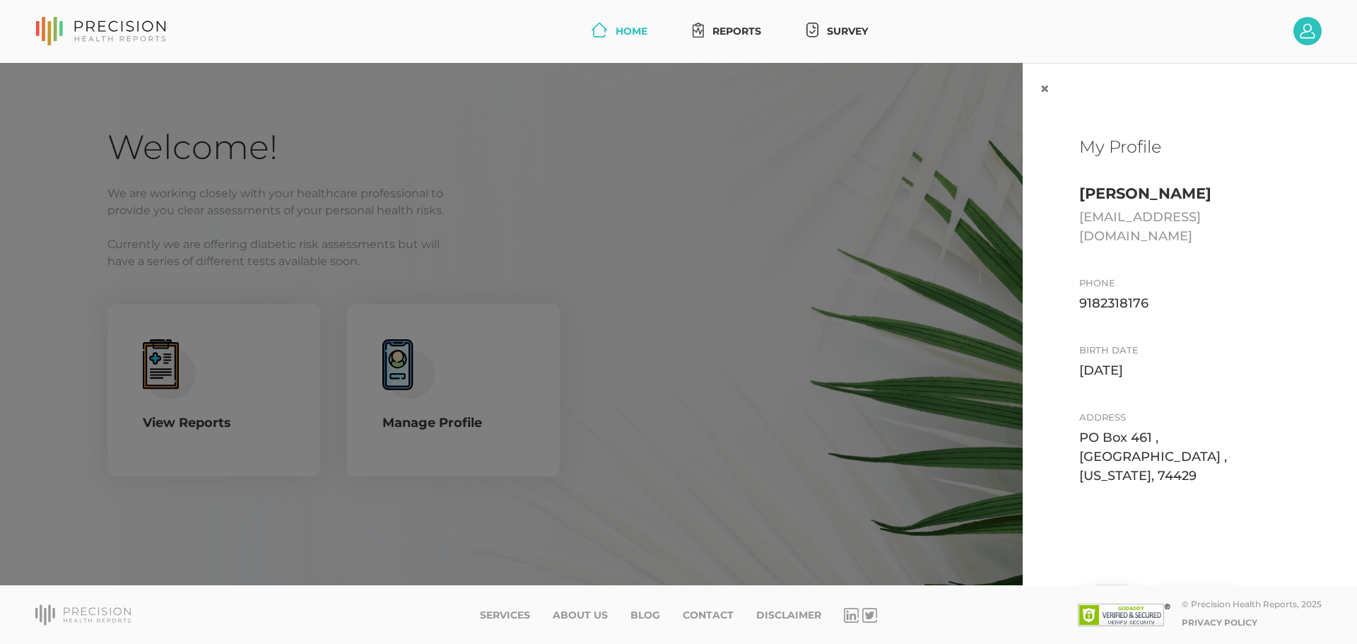
click at [1101, 585] on button "Edit" at bounding box center [1111, 601] width 59 height 33
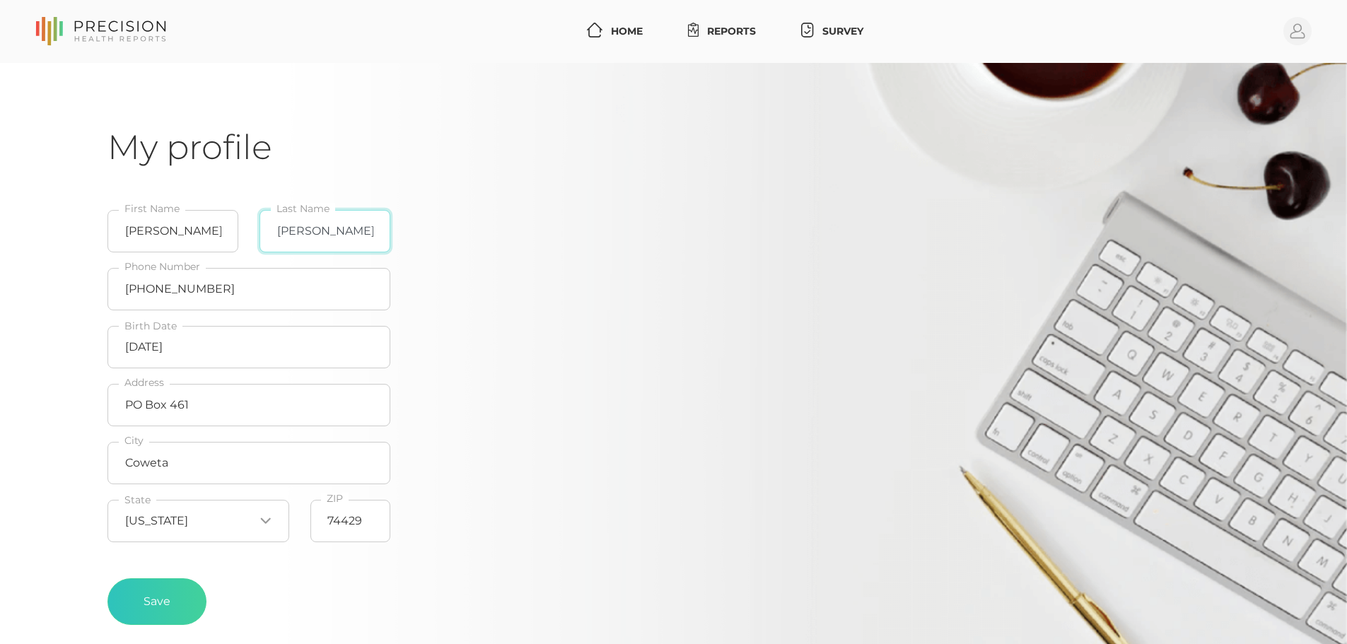
click at [275, 230] on input "[PERSON_NAME]" at bounding box center [324, 231] width 131 height 42
type input "[PERSON_NAME]"
click at [153, 592] on button "Save" at bounding box center [156, 601] width 99 height 47
